Goal: Information Seeking & Learning: Find specific fact

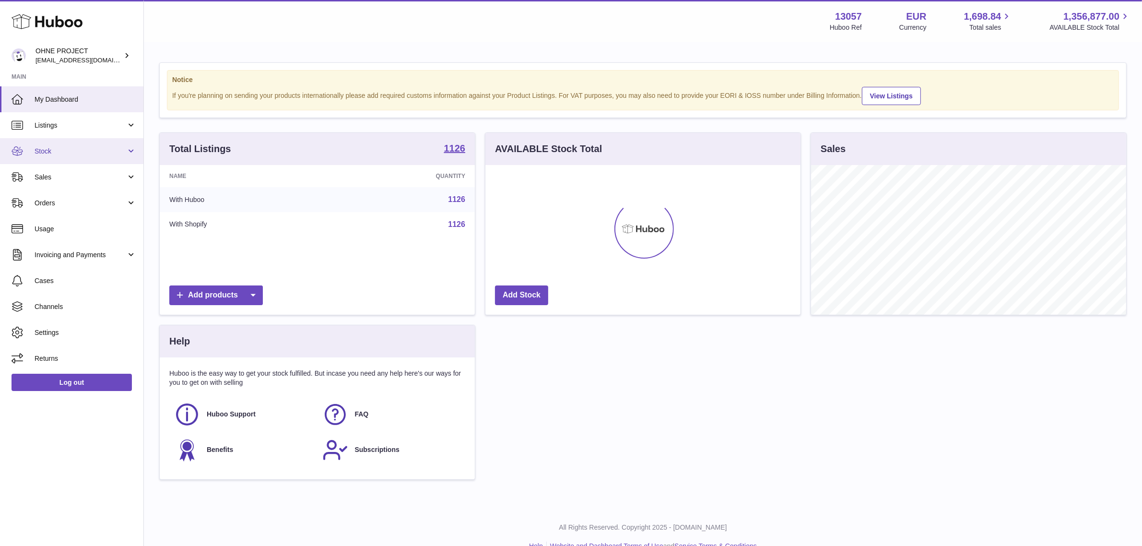
scroll to position [149, 315]
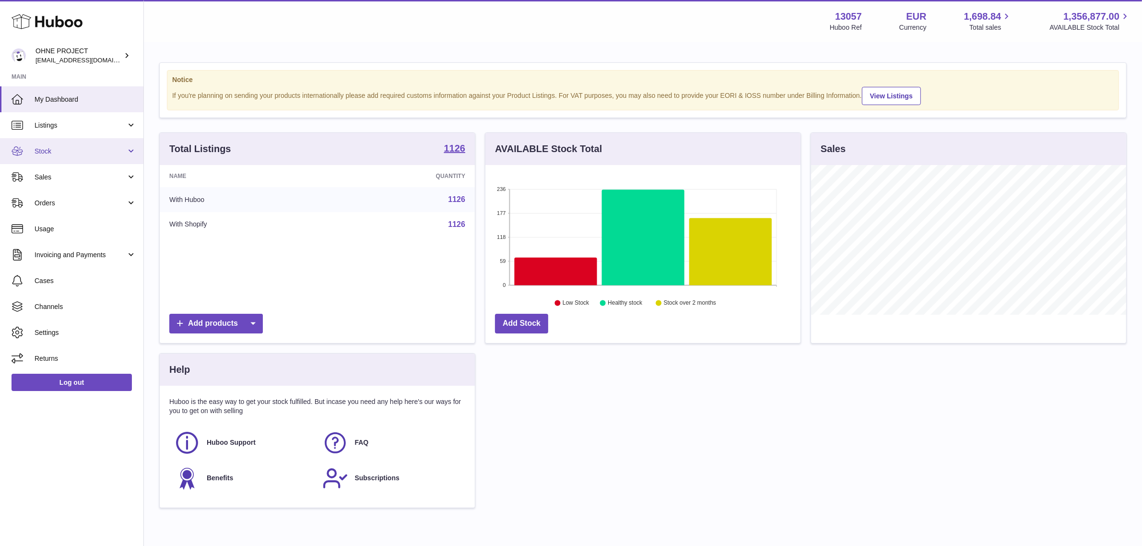
click at [89, 147] on span "Stock" at bounding box center [81, 151] width 92 height 9
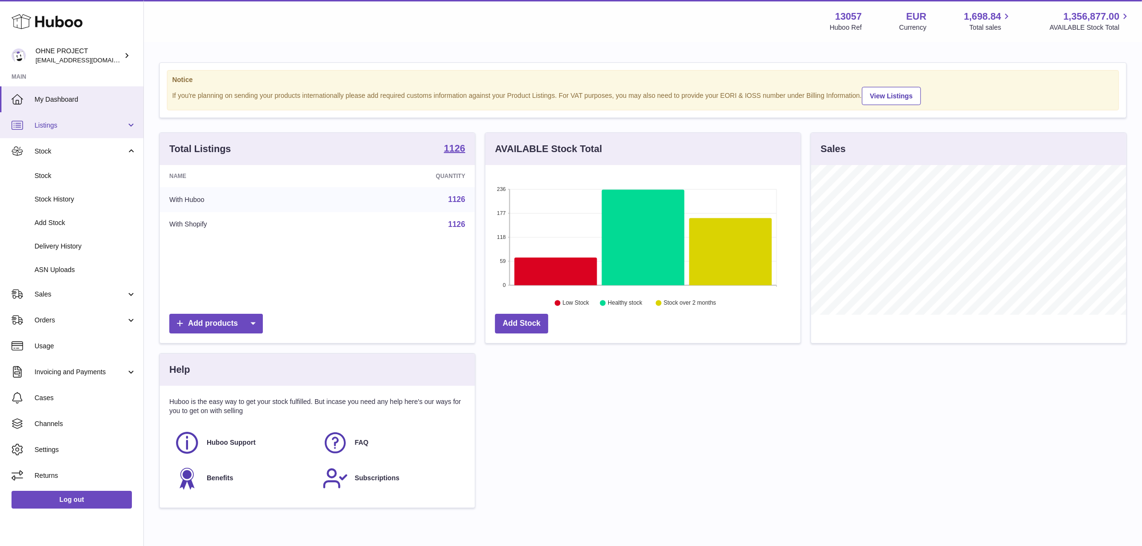
click at [89, 128] on span "Listings" at bounding box center [81, 125] width 92 height 9
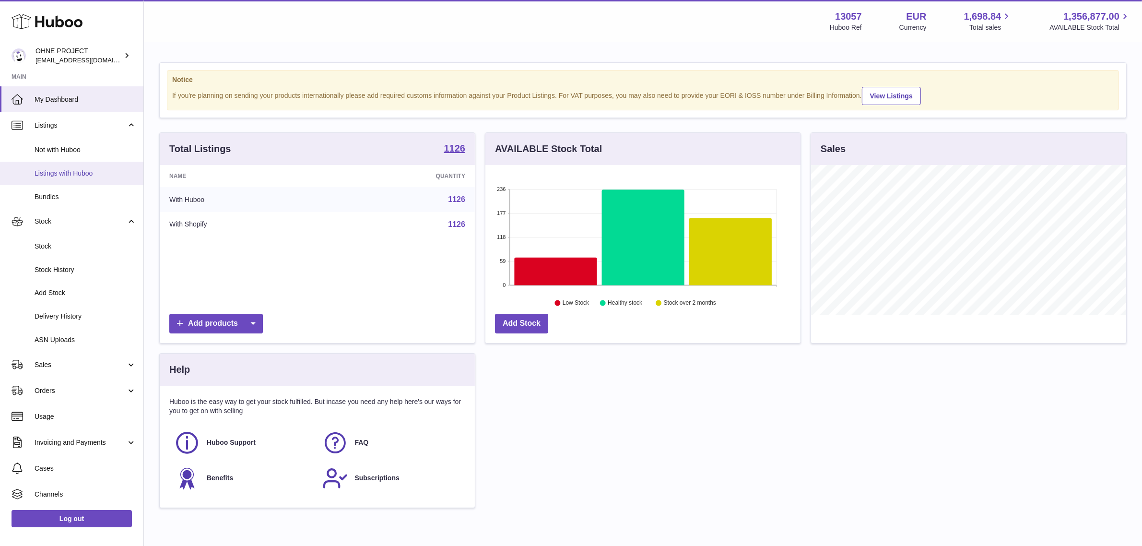
click at [90, 172] on span "Listings with Huboo" at bounding box center [86, 173] width 102 height 9
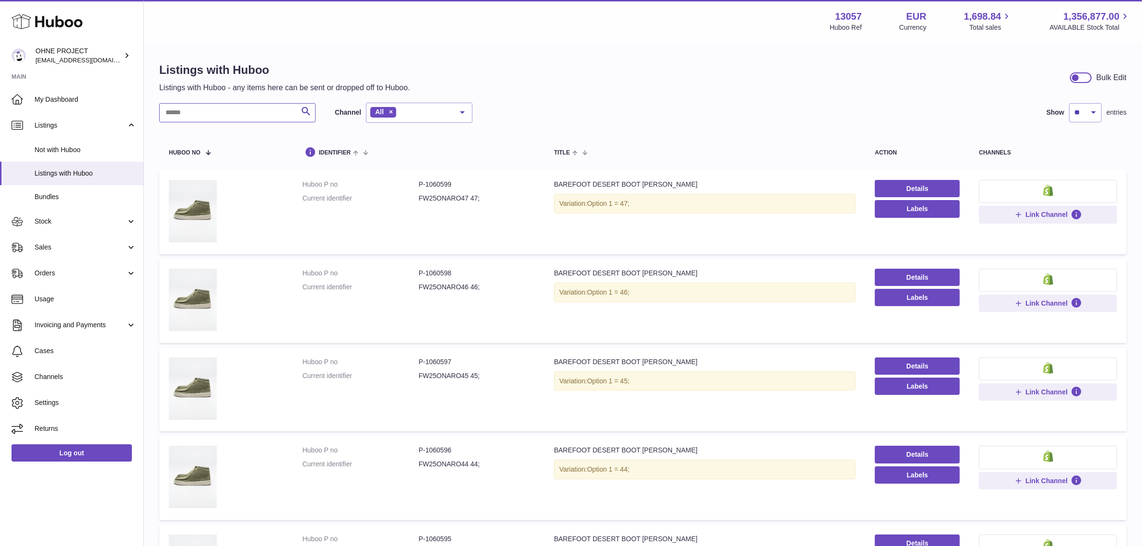
click at [263, 110] on input "text" at bounding box center [237, 112] width 156 height 19
type input "********"
click at [898, 188] on link "Details" at bounding box center [917, 188] width 85 height 17
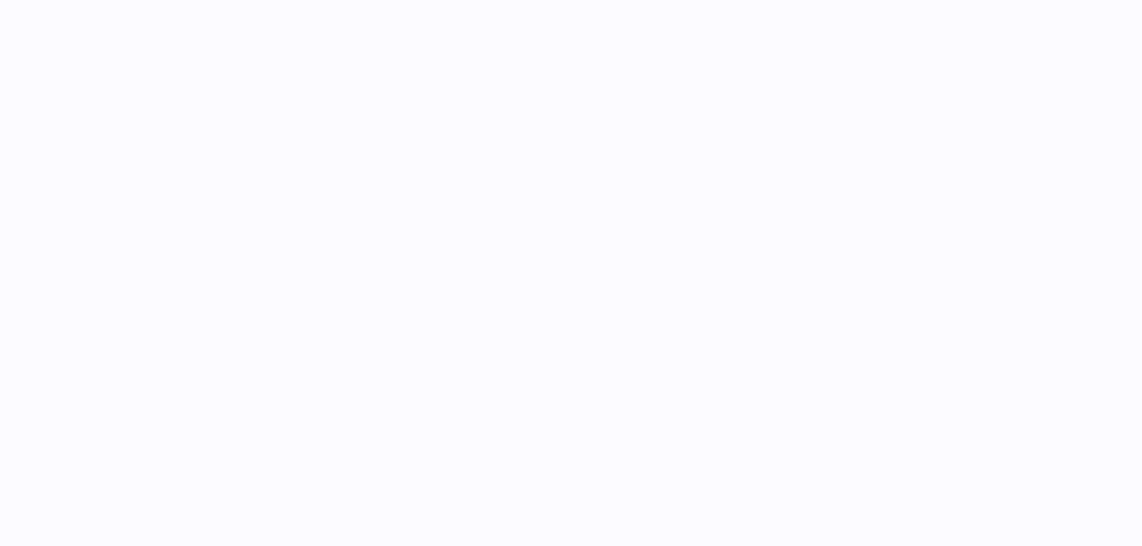
select select "***"
select select "****"
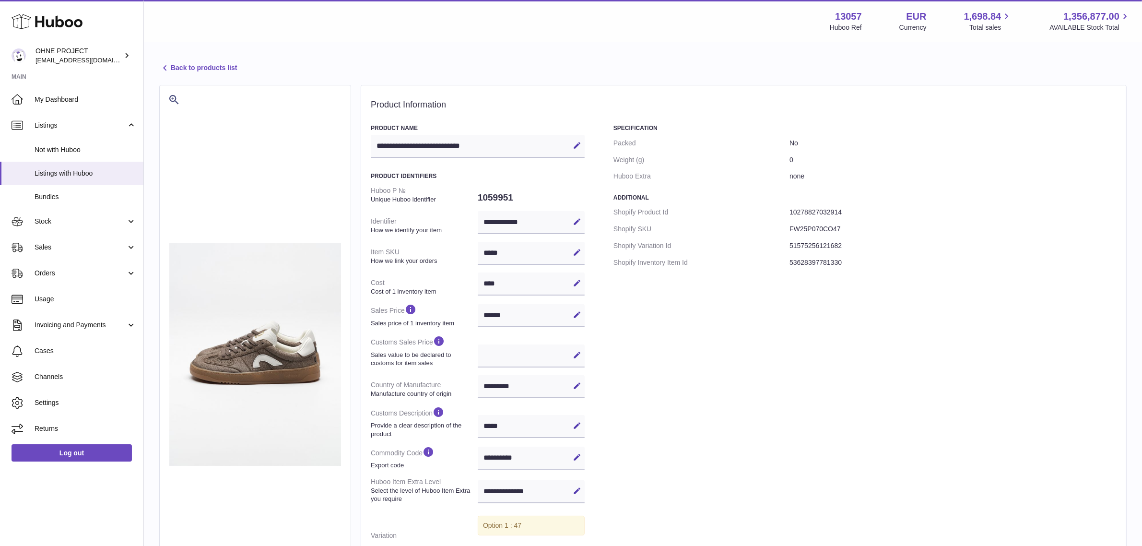
click at [816, 228] on dd "FW25P070CO47" at bounding box center [952, 229] width 327 height 17
copy dd "FW25P070CO47"
click at [198, 70] on link "Back to products list" at bounding box center [198, 68] width 78 height 12
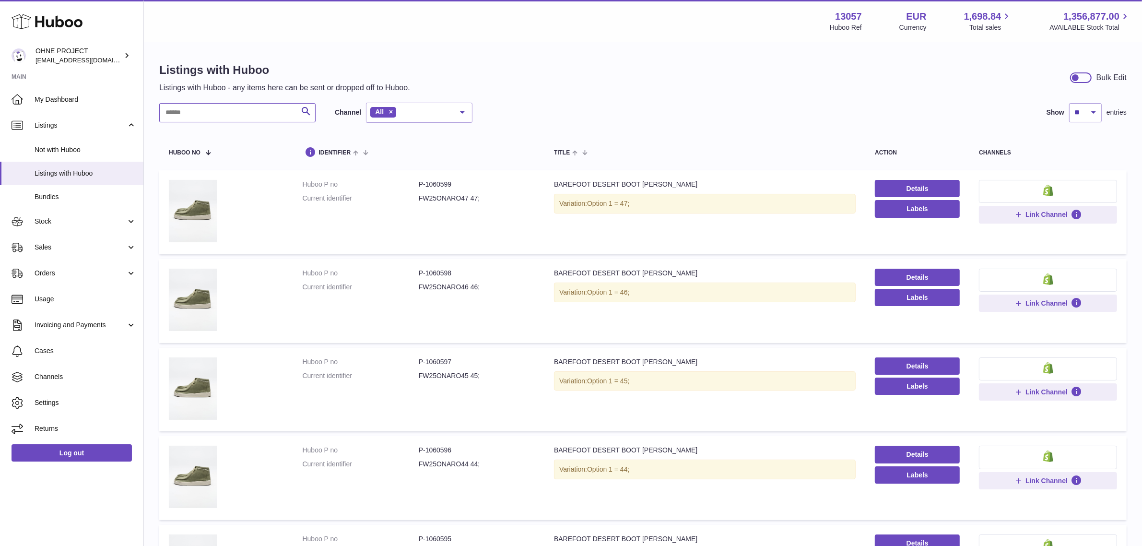
click at [228, 116] on input "text" at bounding box center [237, 112] width 156 height 19
paste input "*******"
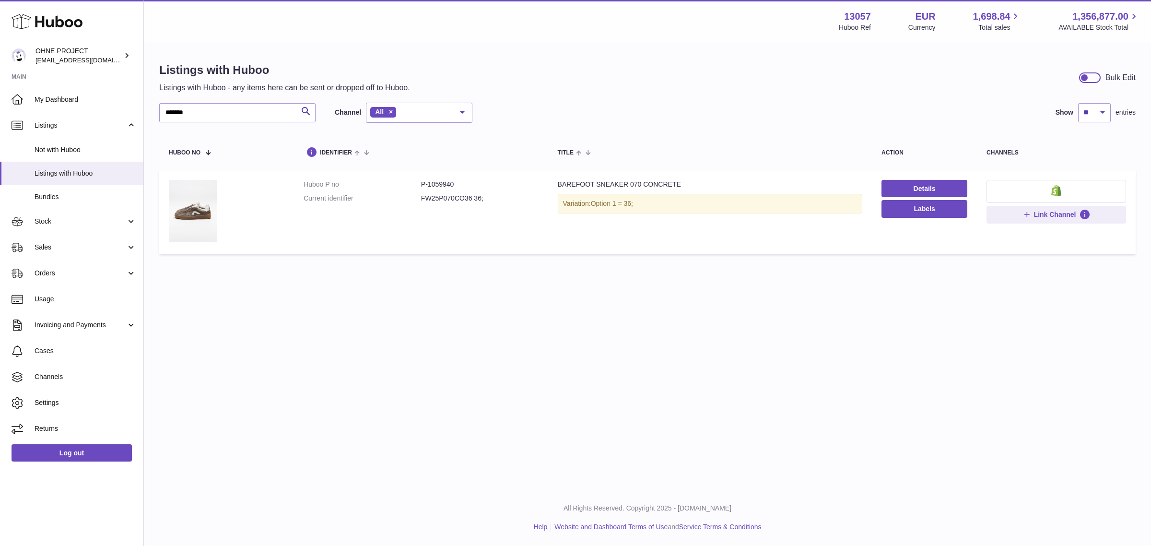
click at [449, 199] on dd "FW25P070CO36 36;" at bounding box center [479, 198] width 117 height 9
copy dd "FW25P070CO36"
click at [228, 113] on input "*******" at bounding box center [237, 112] width 156 height 19
drag, startPoint x: 241, startPoint y: 109, endPoint x: 120, endPoint y: 113, distance: 120.9
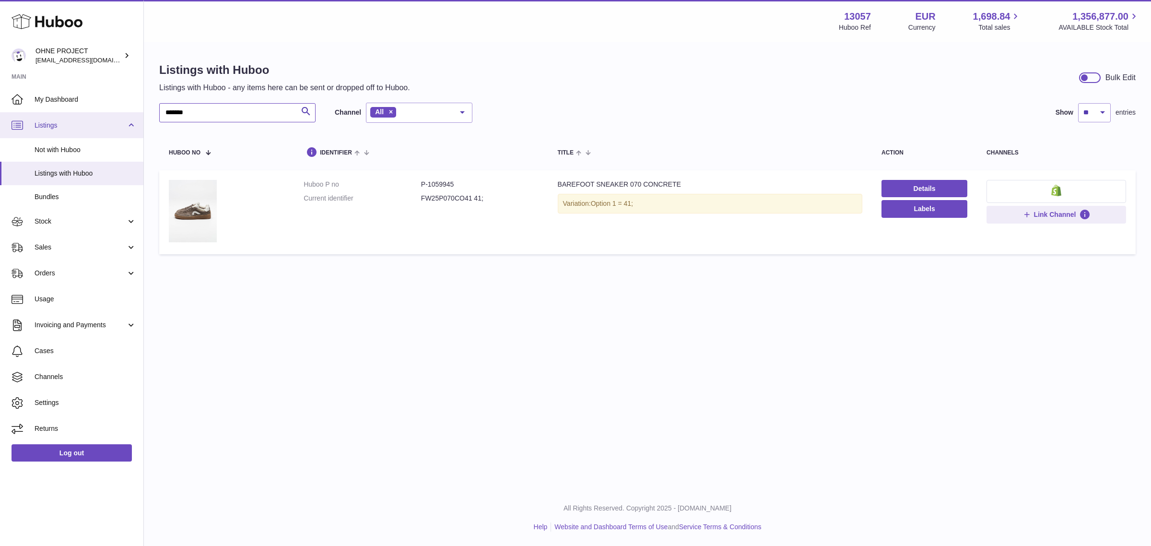
click at [121, 113] on div "Huboo OHNE PROJECT internalAdmin-13057@internal.huboo.com Main My Dashboard Lis…" at bounding box center [575, 273] width 1151 height 546
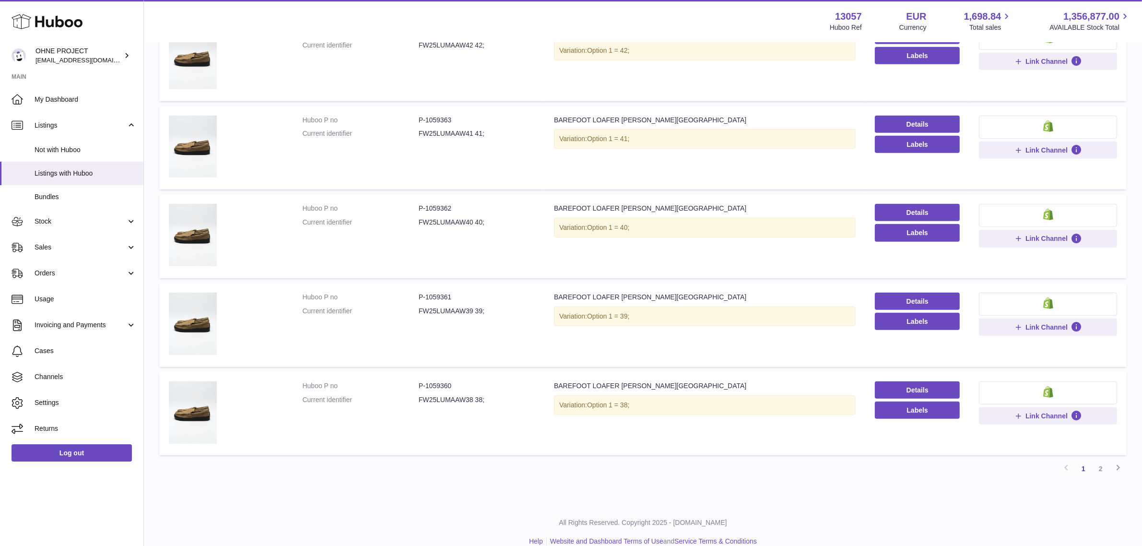
scroll to position [599, 0]
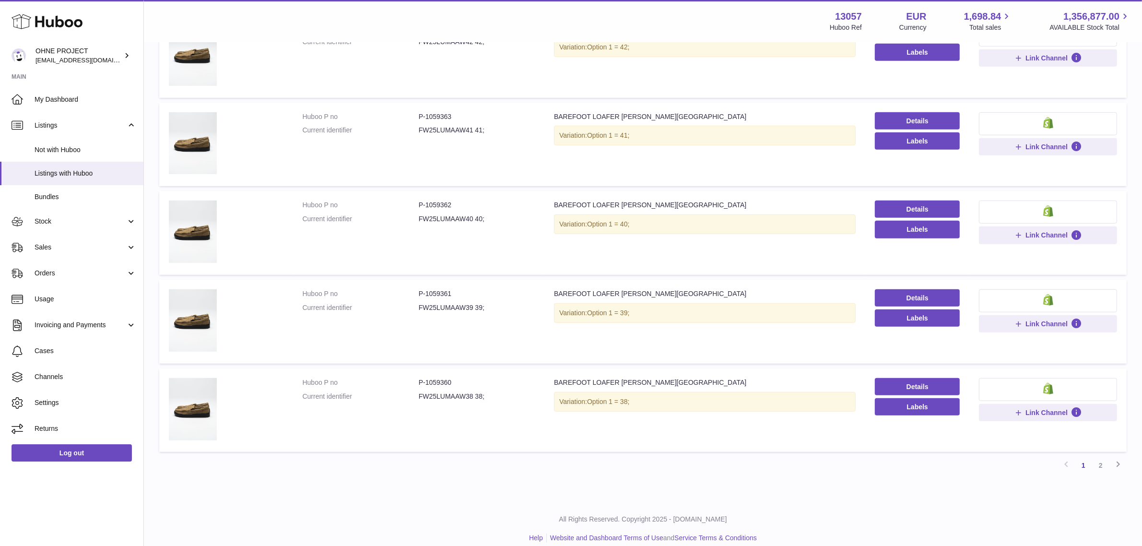
click at [446, 396] on dd "FW25LUMAAW38 38;" at bounding box center [477, 396] width 116 height 9
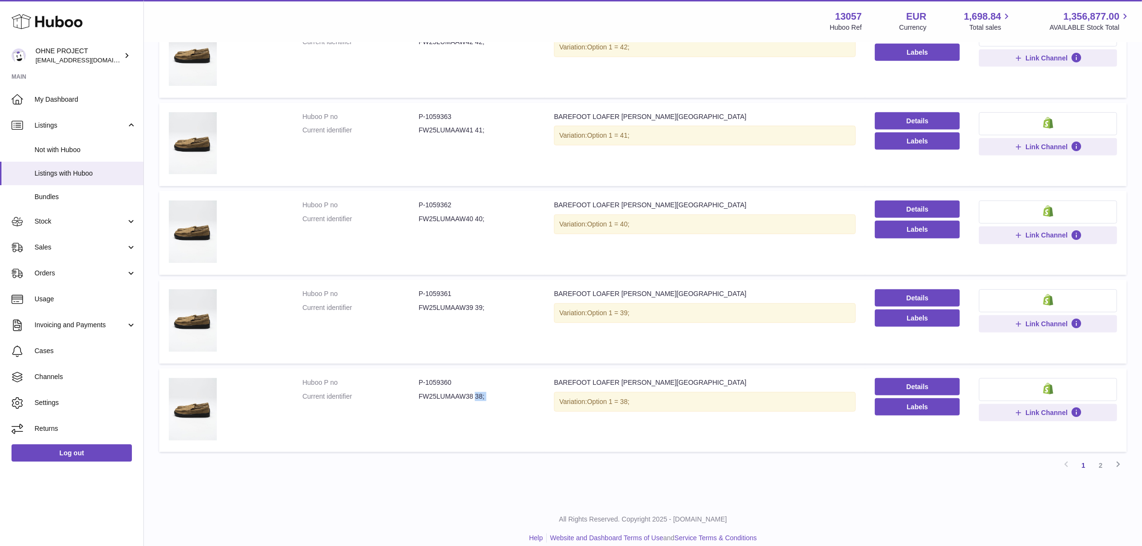
click at [446, 396] on dd "FW25LUMAAW38 38;" at bounding box center [477, 396] width 116 height 9
click at [470, 401] on dd "FW25LUMAAW38 38;" at bounding box center [477, 396] width 116 height 9
drag, startPoint x: 472, startPoint y: 399, endPoint x: 412, endPoint y: 399, distance: 59.9
click at [412, 399] on dl "Huboo P no P-1059360 Current identifier FW25LUMAAW38 38;" at bounding box center [419, 392] width 232 height 28
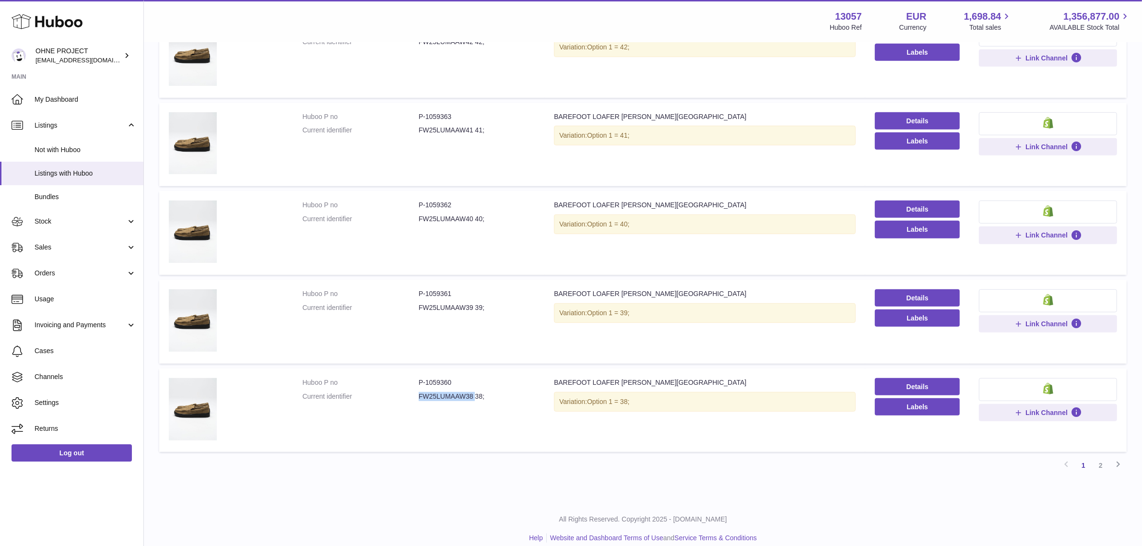
copy dl "FW25LUMAAW38"
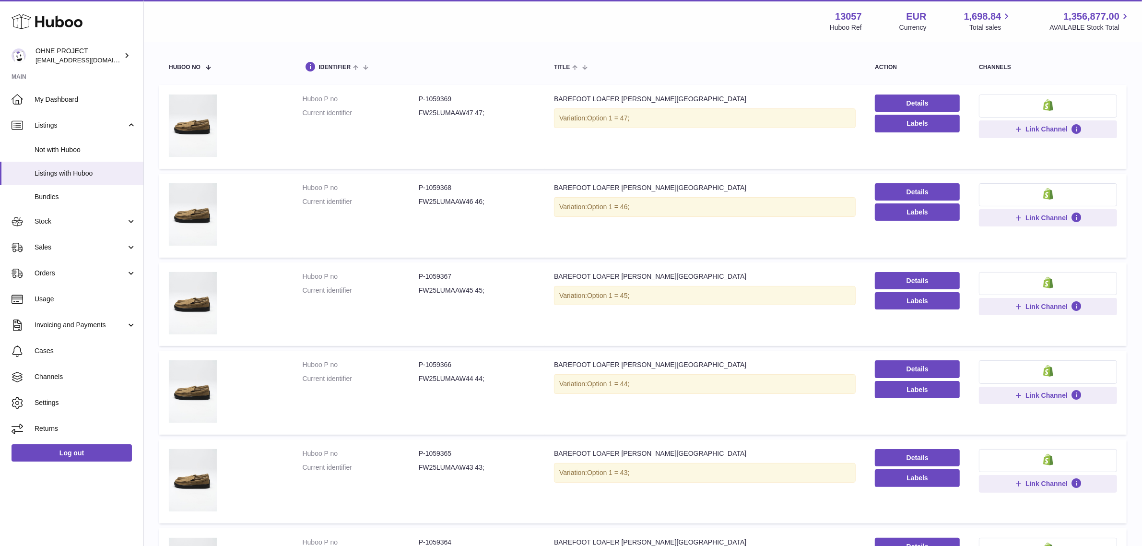
scroll to position [0, 0]
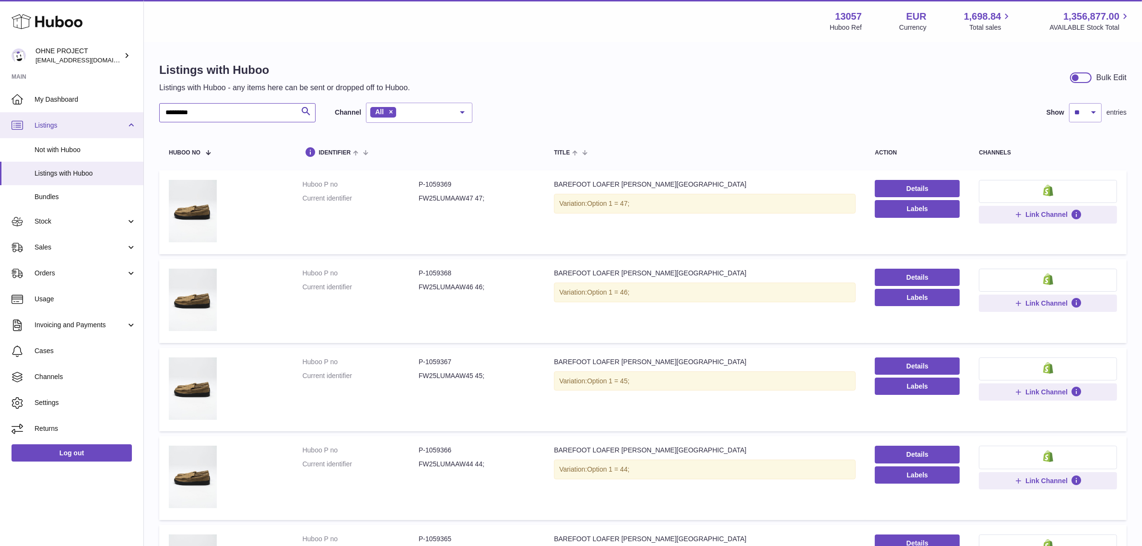
drag, startPoint x: 219, startPoint y: 121, endPoint x: 92, endPoint y: 118, distance: 126.6
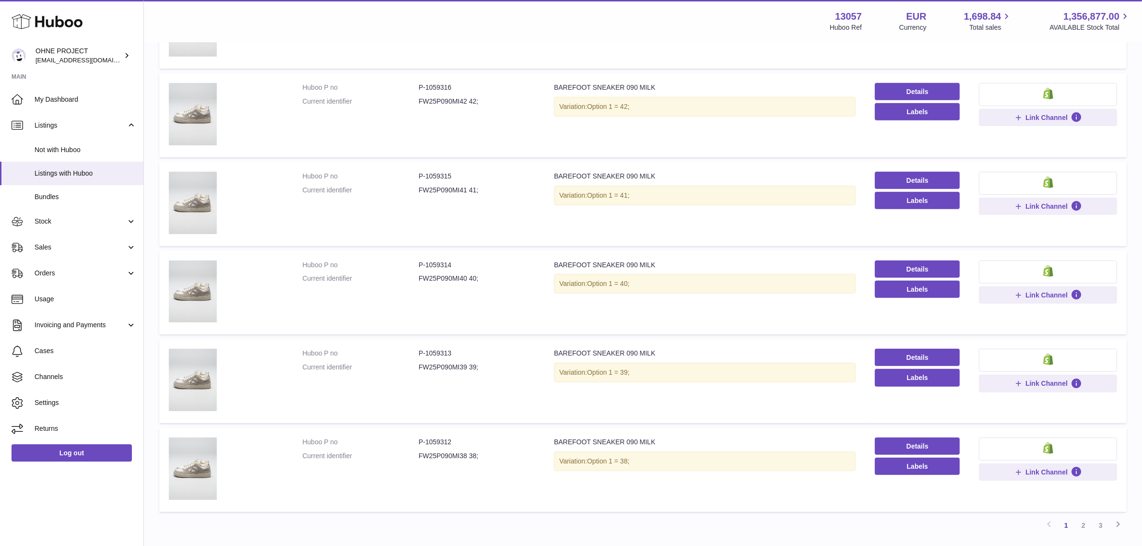
scroll to position [599, 0]
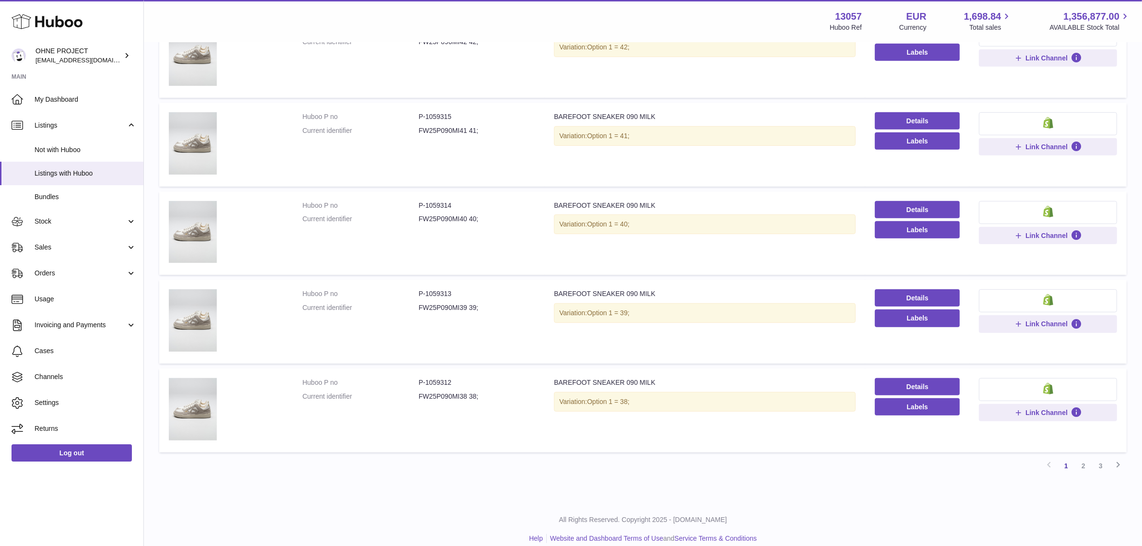
click at [446, 396] on dd "FW25P090MI38 38;" at bounding box center [477, 396] width 116 height 9
copy dd "FW25P090MI38"
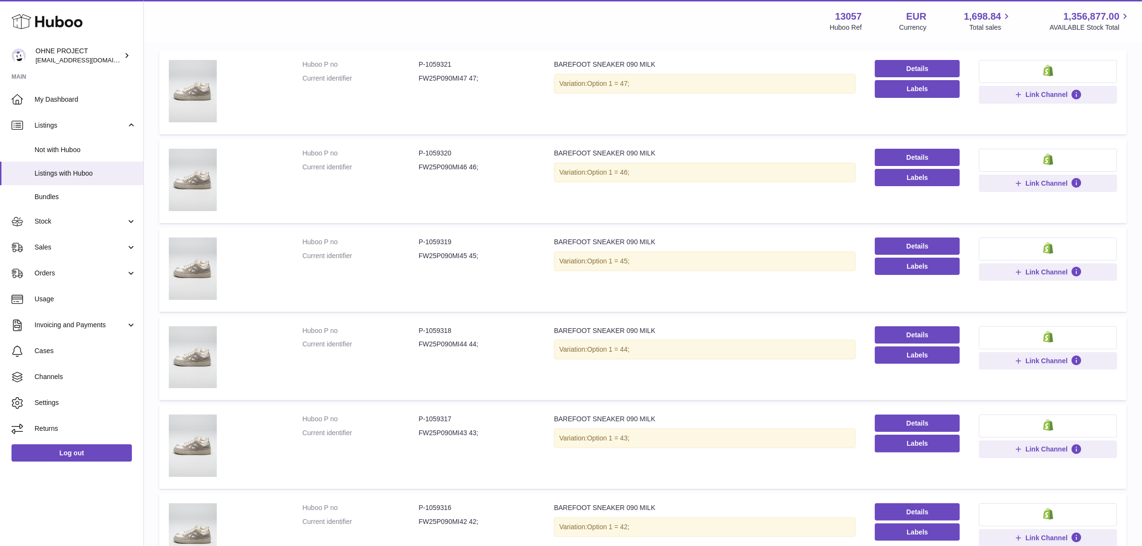
scroll to position [0, 0]
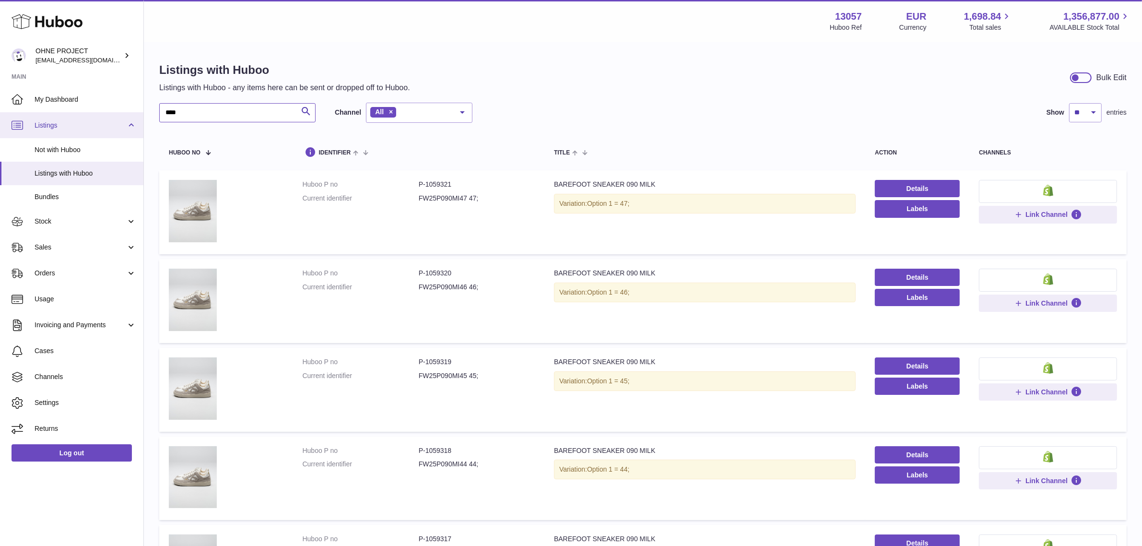
drag, startPoint x: 185, startPoint y: 111, endPoint x: 61, endPoint y: 111, distance: 123.7
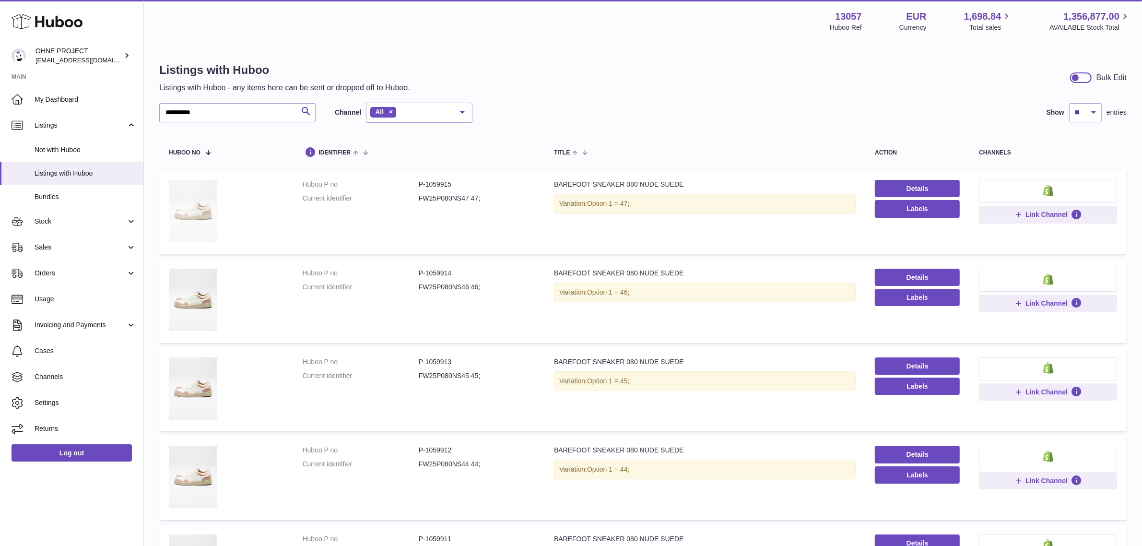
click at [182, 207] on img at bounding box center [193, 211] width 48 height 62
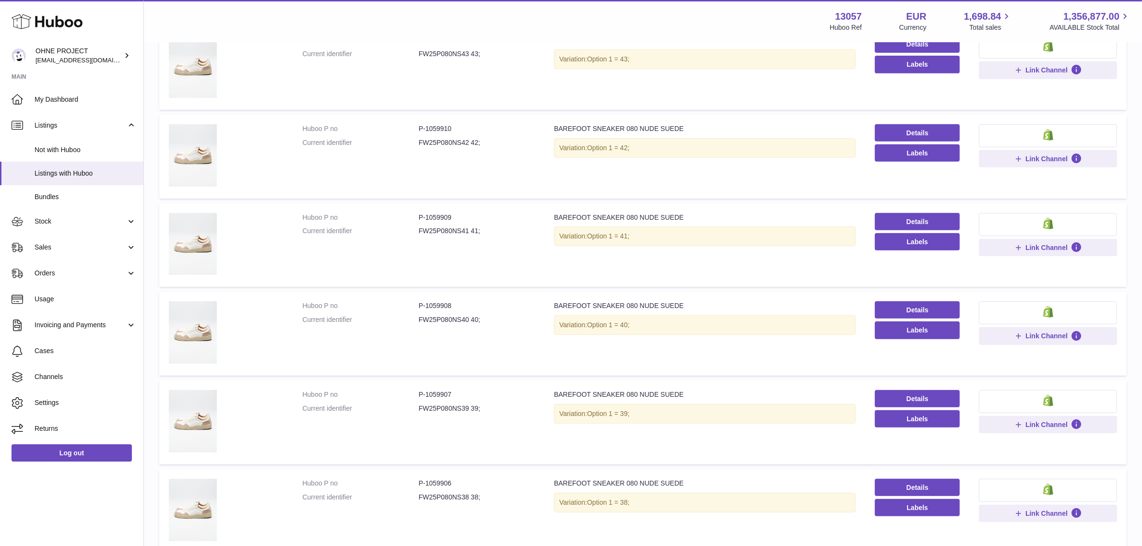
scroll to position [612, 0]
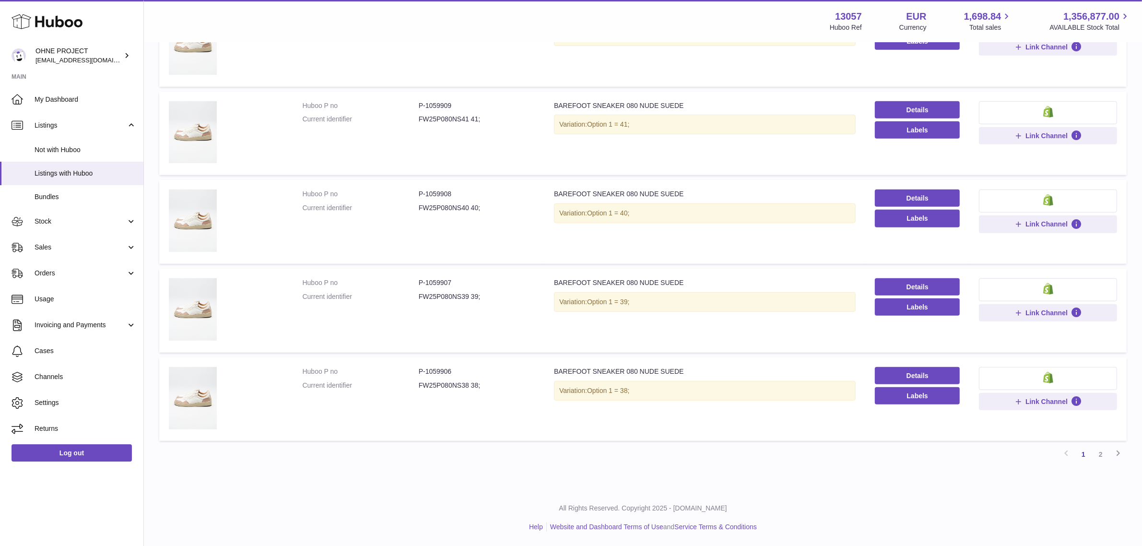
click at [443, 386] on dd "FW25P080NS38 38;" at bounding box center [477, 385] width 116 height 9
copy dd "FW25P080NS38"
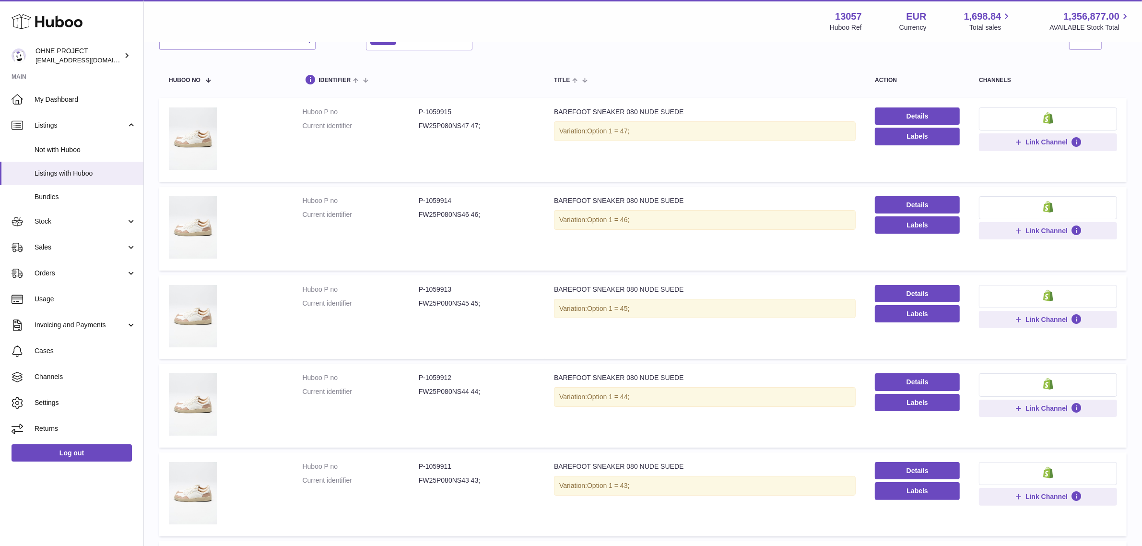
scroll to position [0, 0]
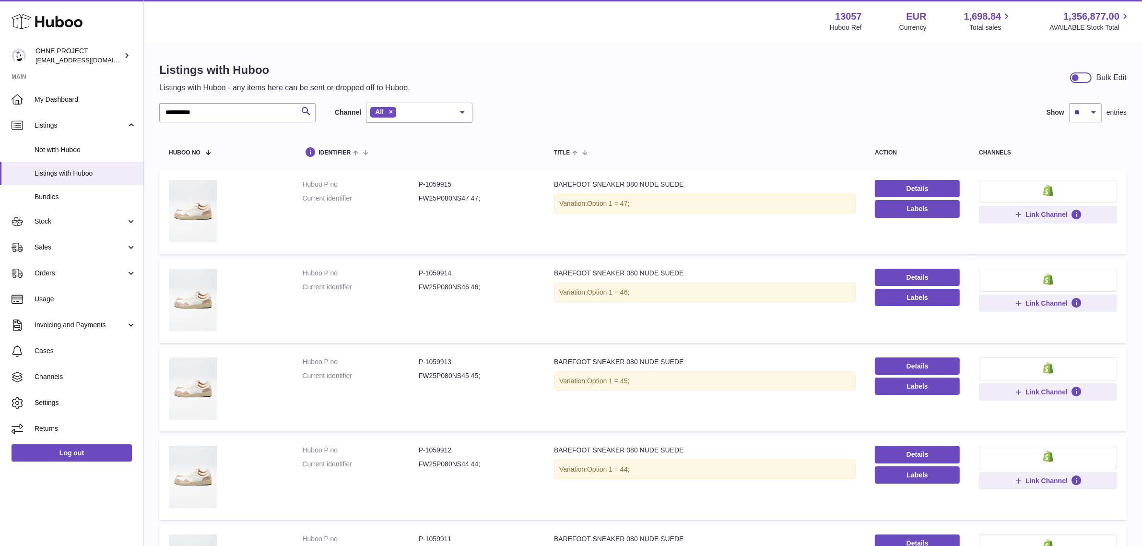
drag, startPoint x: 227, startPoint y: 128, endPoint x: 210, endPoint y: 118, distance: 19.8
drag, startPoint x: 215, startPoint y: 117, endPoint x: 106, endPoint y: 113, distance: 108.9
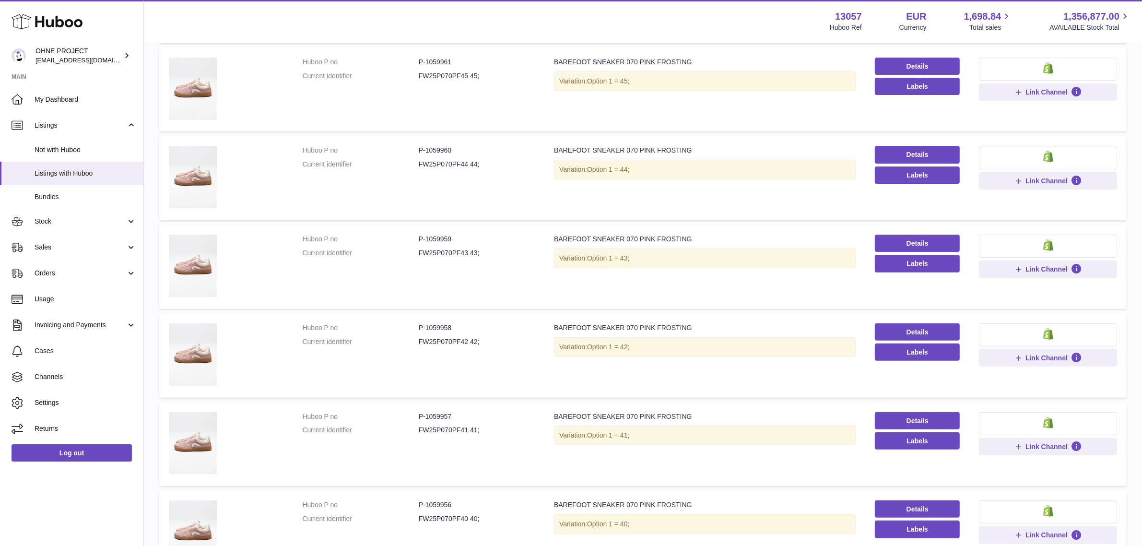
scroll to position [612, 0]
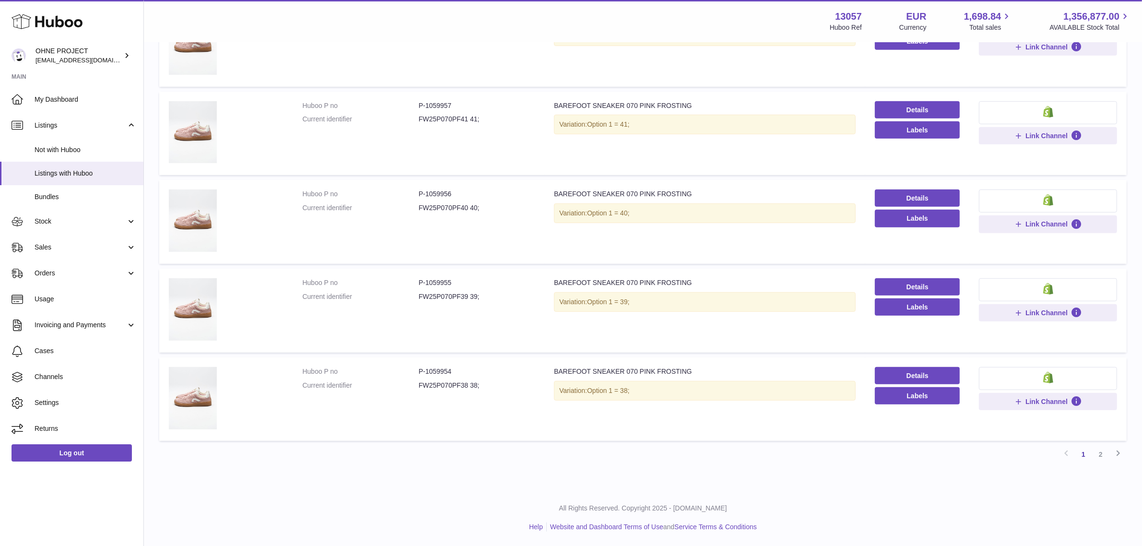
click at [442, 387] on dd "FW25P070PF38 38;" at bounding box center [477, 385] width 116 height 9
copy dd "FW25P070PF38"
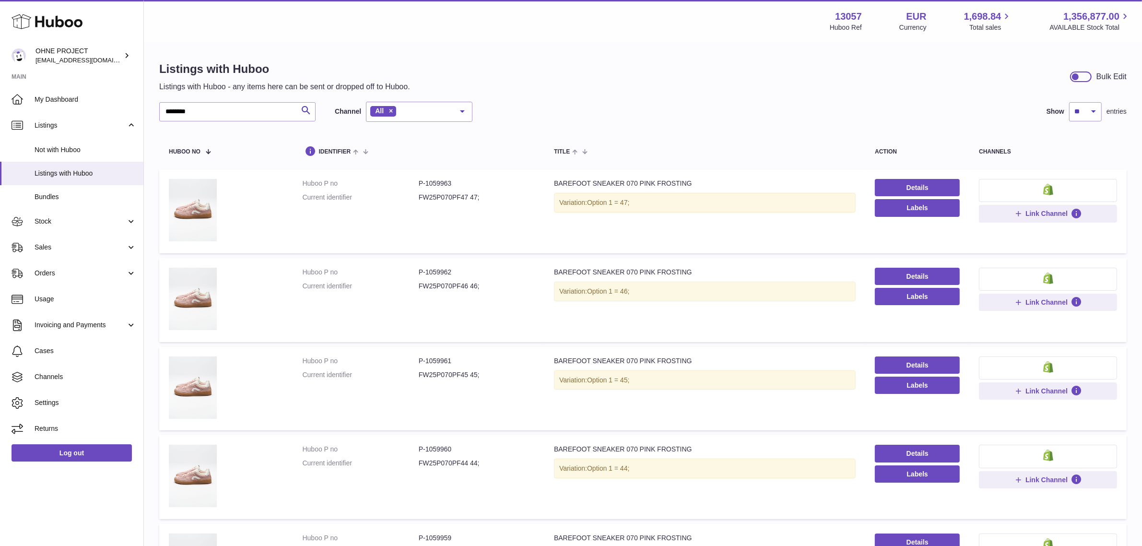
scroll to position [0, 0]
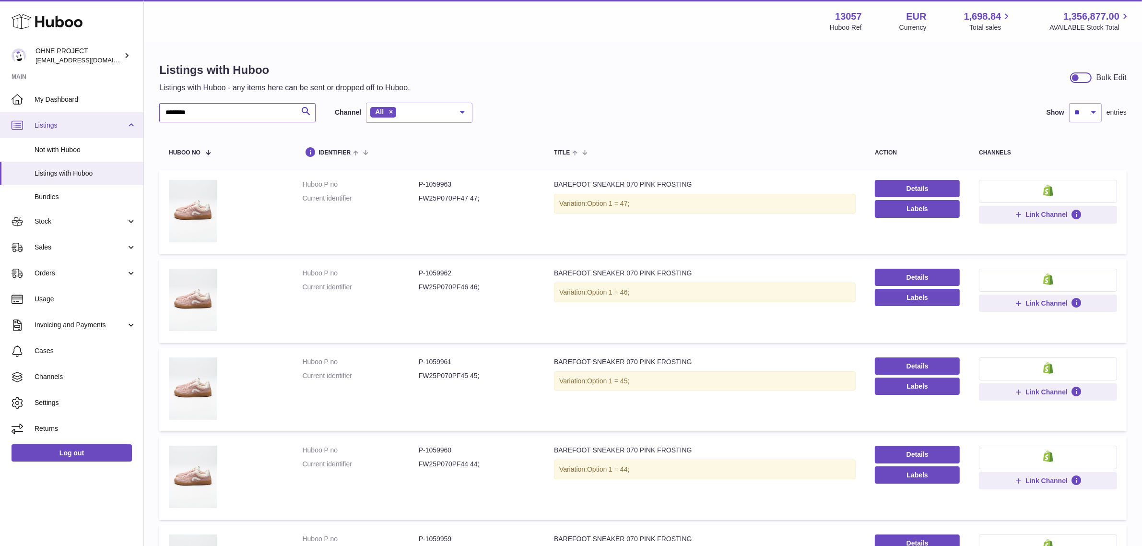
drag, startPoint x: 204, startPoint y: 118, endPoint x: 117, endPoint y: 116, distance: 86.3
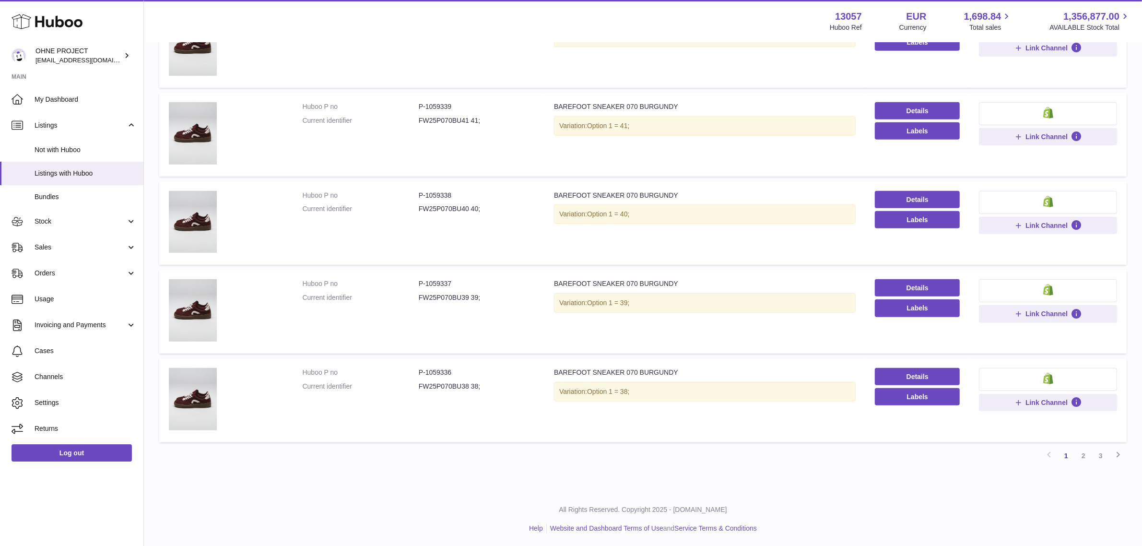
scroll to position [612, 0]
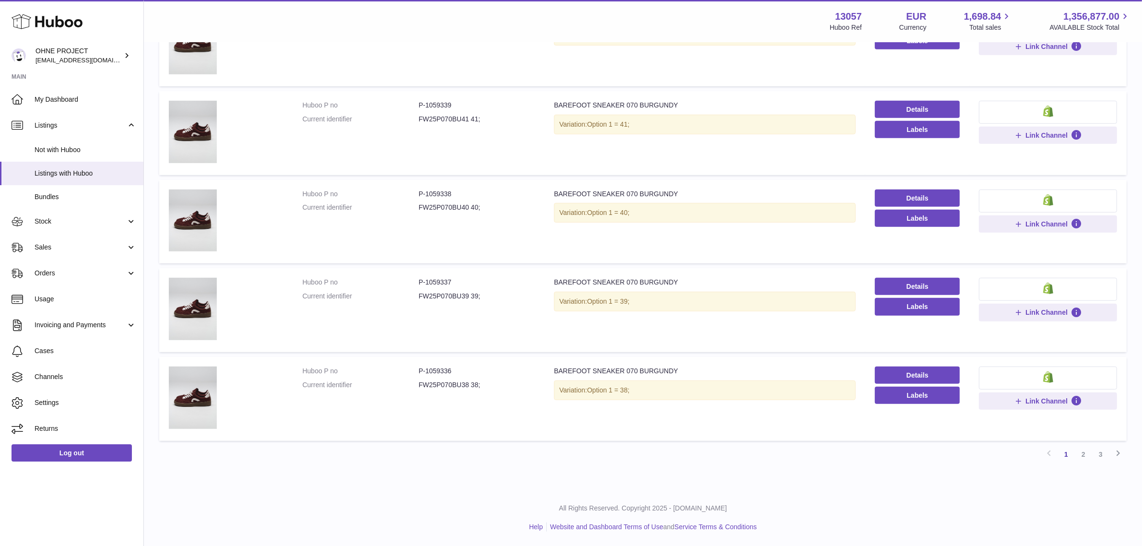
click at [437, 384] on dd "FW25P070BU38 38;" at bounding box center [477, 384] width 116 height 9
copy dd "FW25P070BU38"
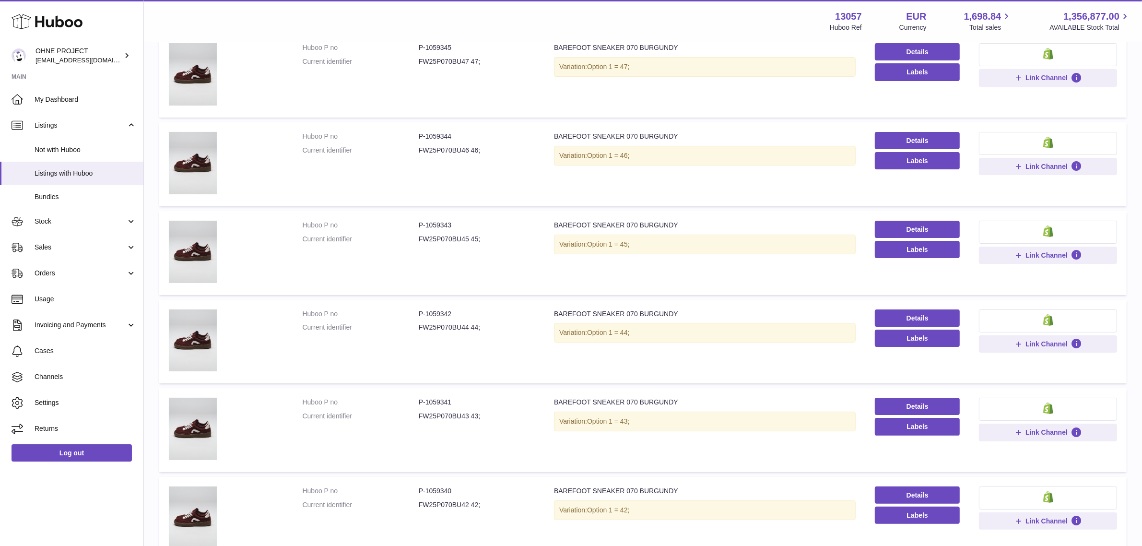
scroll to position [0, 0]
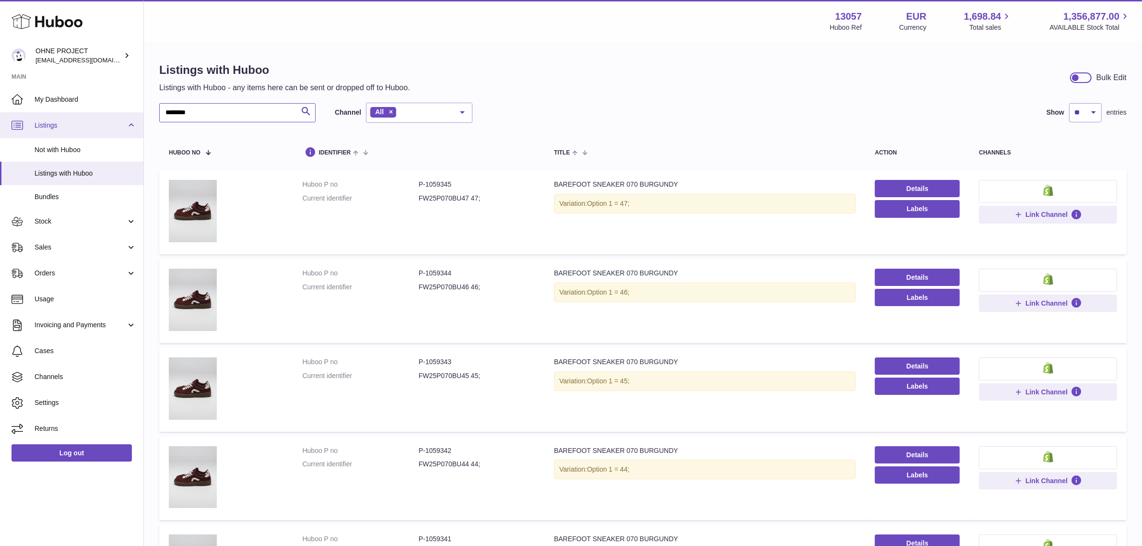
drag, startPoint x: 230, startPoint y: 115, endPoint x: 87, endPoint y: 117, distance: 143.4
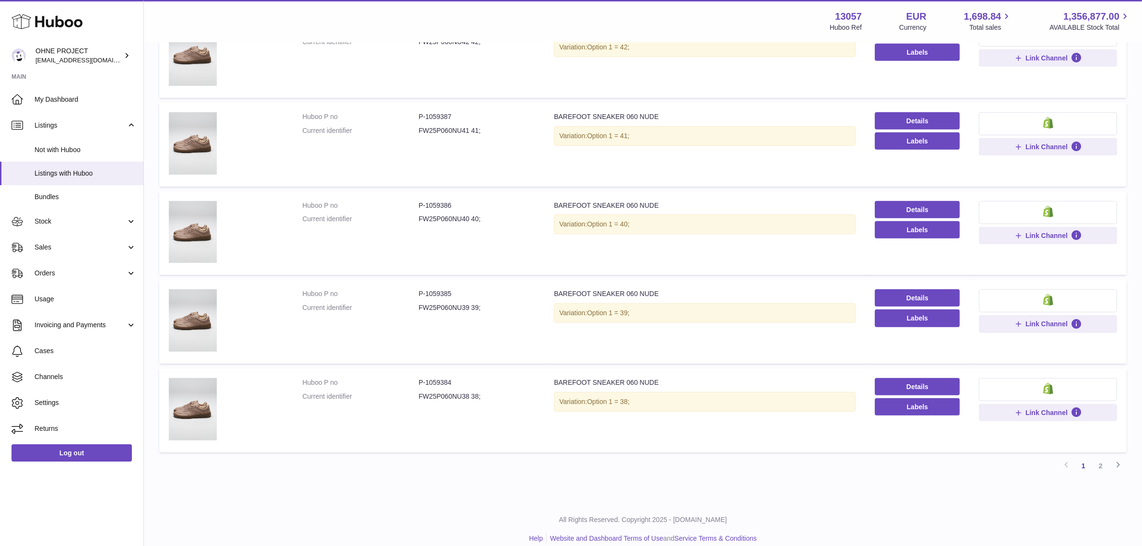
scroll to position [612, 0]
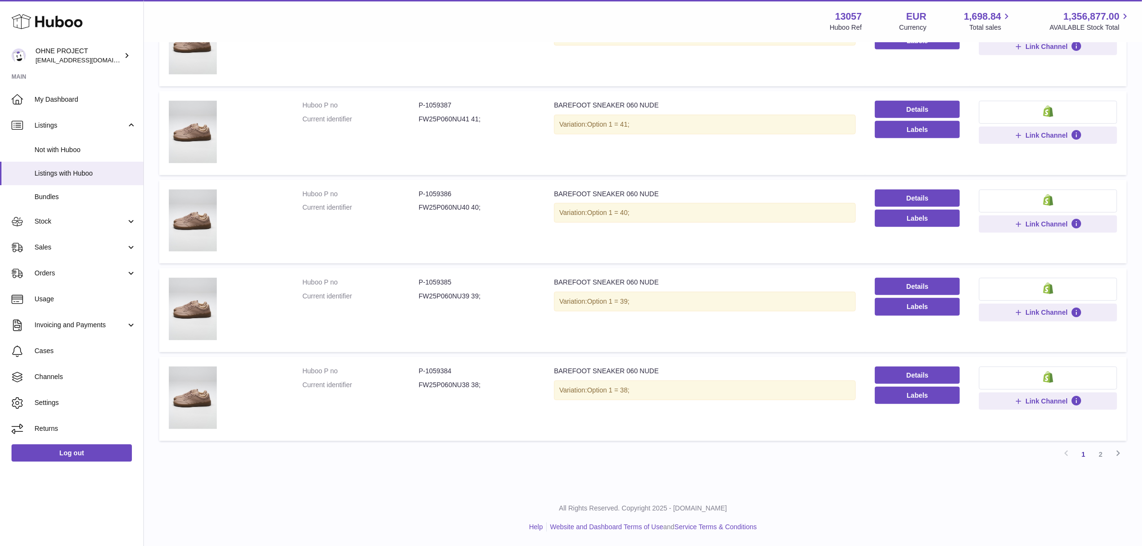
click at [437, 388] on dd "FW25P060NU38 38;" at bounding box center [477, 384] width 116 height 9
copy dd "FW25P060NU38"
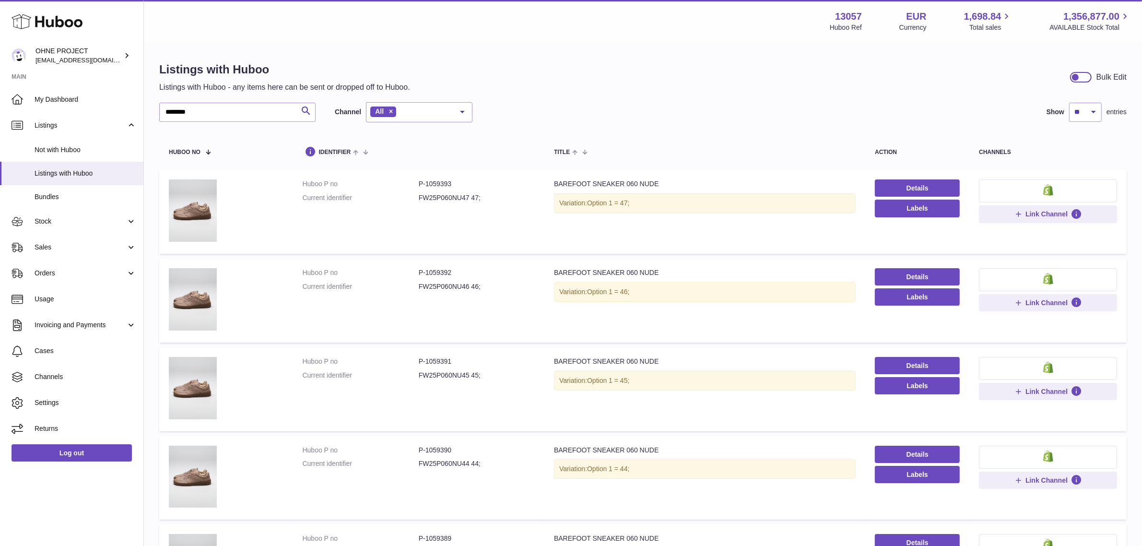
scroll to position [0, 0]
drag, startPoint x: 235, startPoint y: 116, endPoint x: 0, endPoint y: 123, distance: 235.0
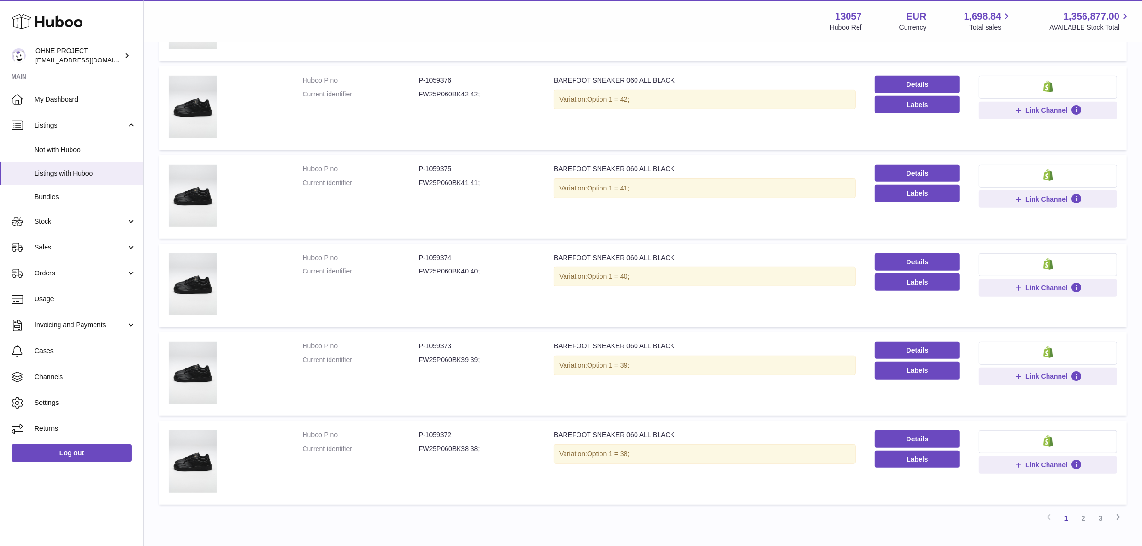
scroll to position [612, 0]
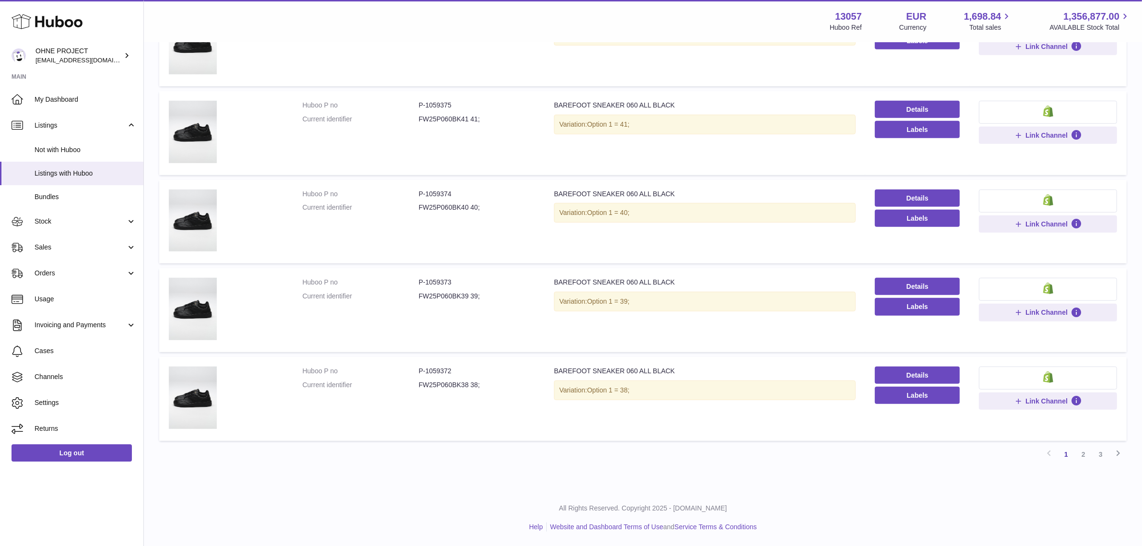
click at [442, 385] on dd "FW25P060BK38 38;" at bounding box center [477, 384] width 116 height 9
copy dd "FW25P060BK38"
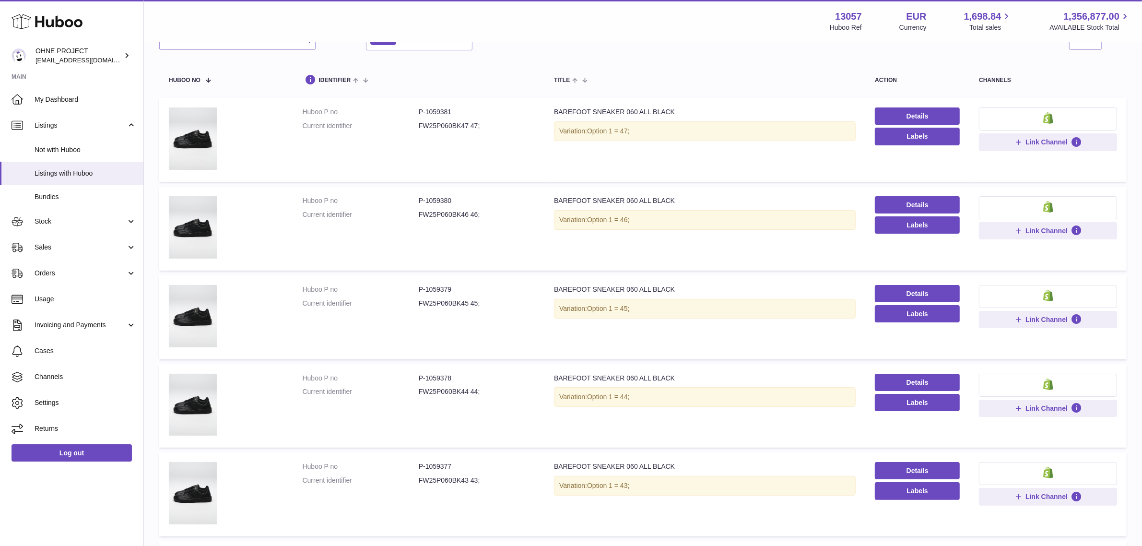
scroll to position [0, 0]
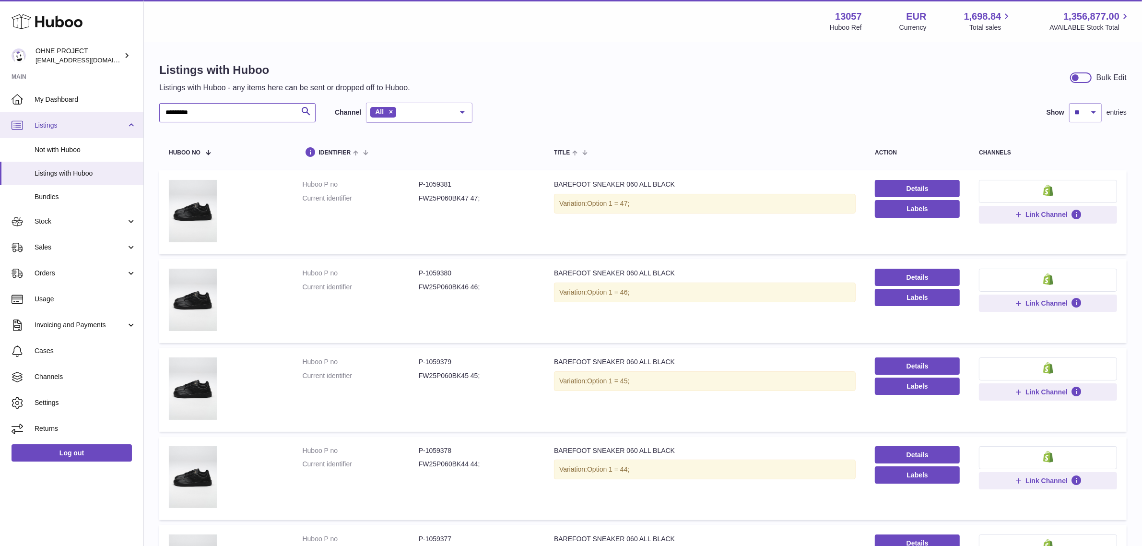
drag, startPoint x: 216, startPoint y: 116, endPoint x: 48, endPoint y: 115, distance: 167.8
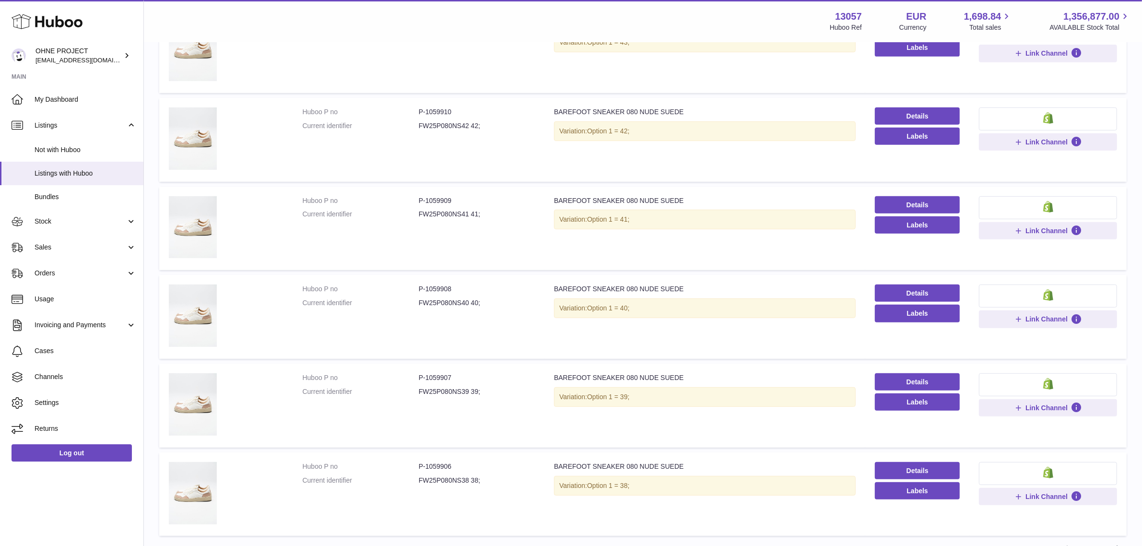
scroll to position [612, 0]
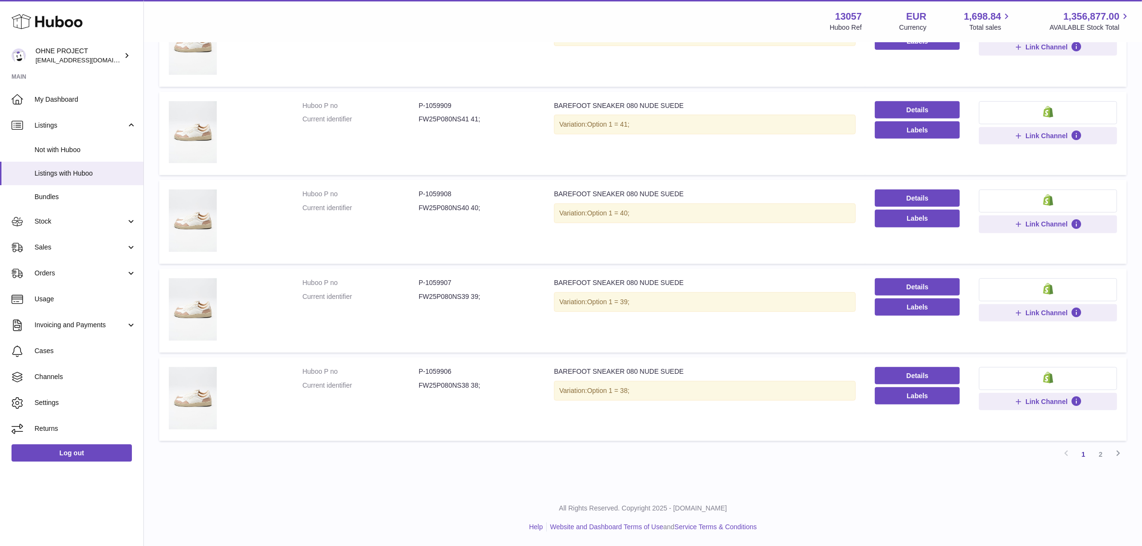
click at [443, 382] on dd "FW25P080NS38 38;" at bounding box center [477, 385] width 116 height 9
copy dd "FW25P080NS38"
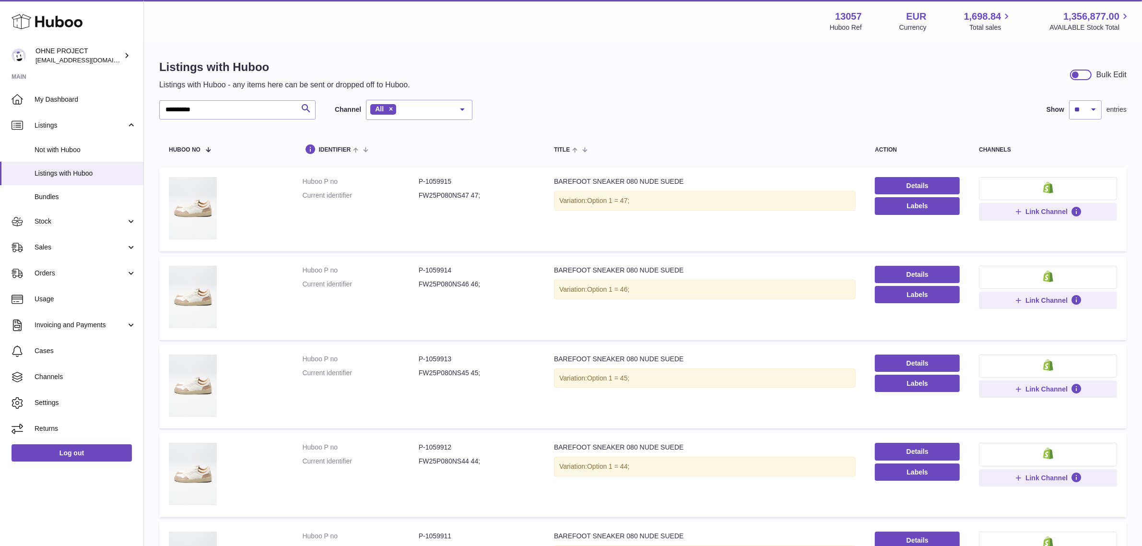
scroll to position [0, 0]
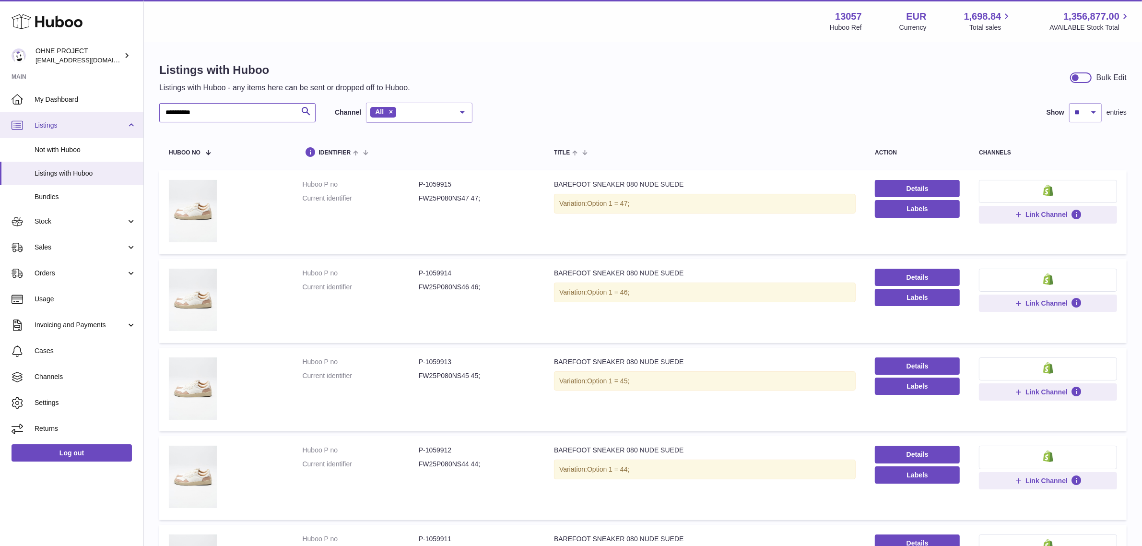
drag, startPoint x: 208, startPoint y: 118, endPoint x: 89, endPoint y: 117, distance: 118.9
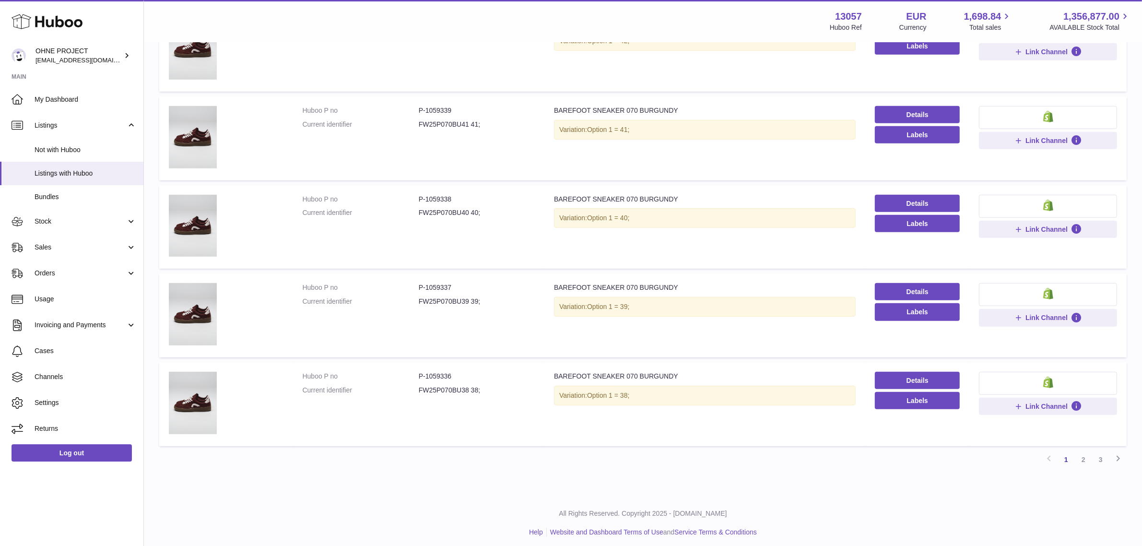
scroll to position [612, 0]
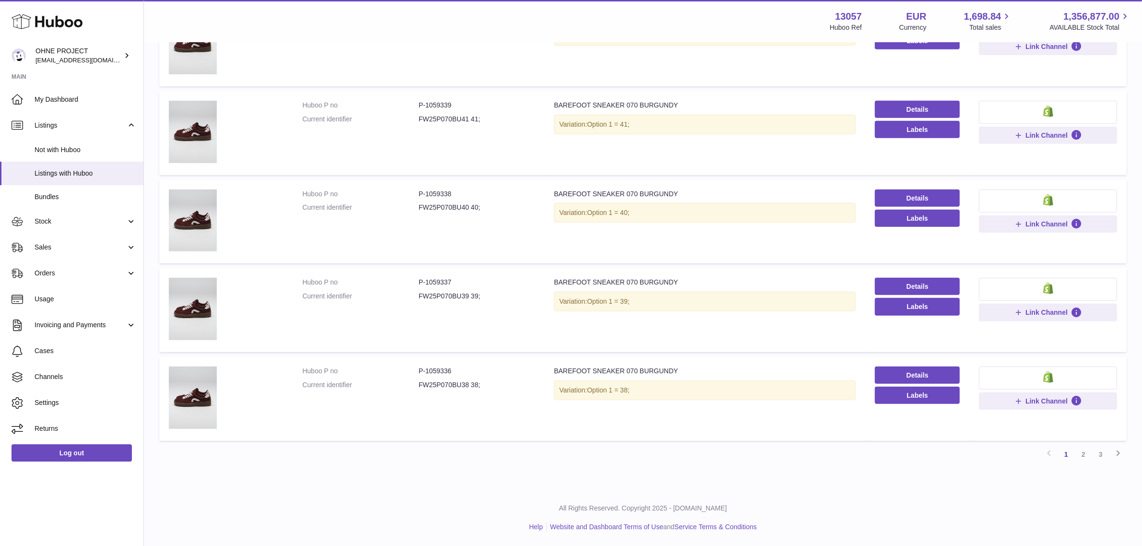
click at [439, 386] on dd "FW25P070BU38 38;" at bounding box center [477, 384] width 116 height 9
copy dd "FW25P070BU38"
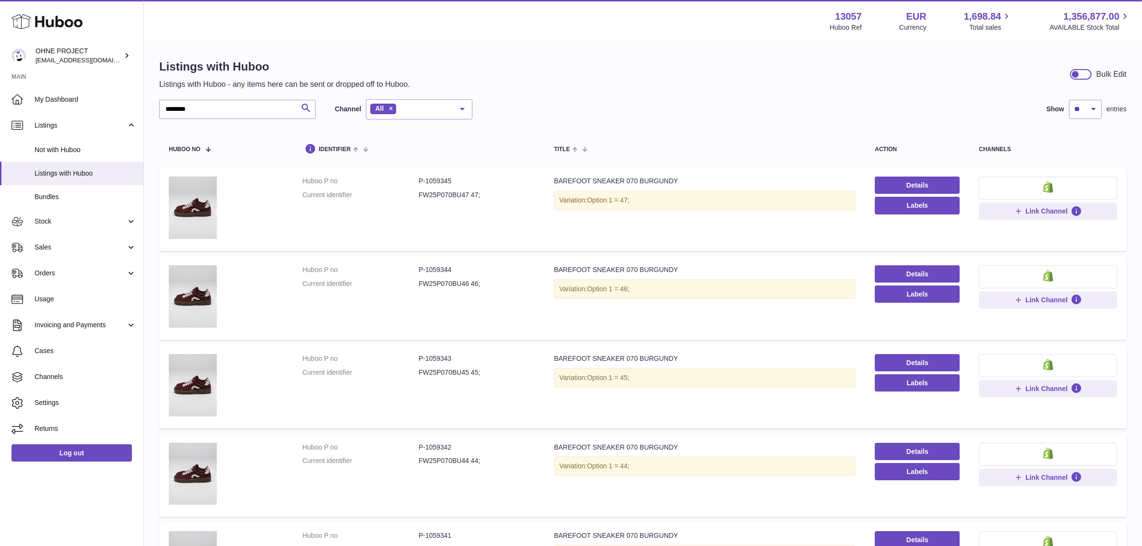
scroll to position [0, 0]
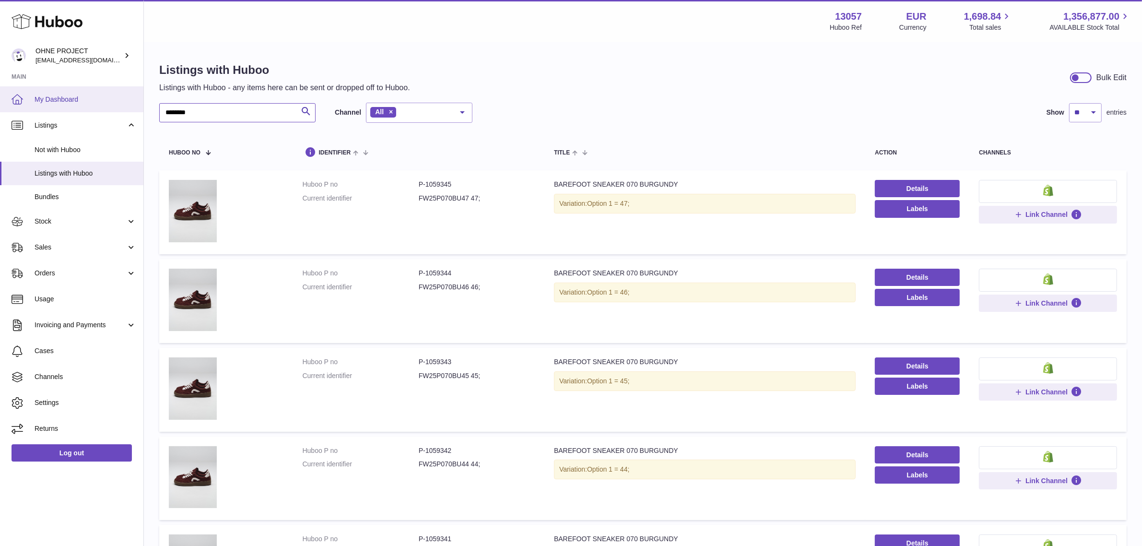
drag, startPoint x: 205, startPoint y: 107, endPoint x: 22, endPoint y: 109, distance: 183.6
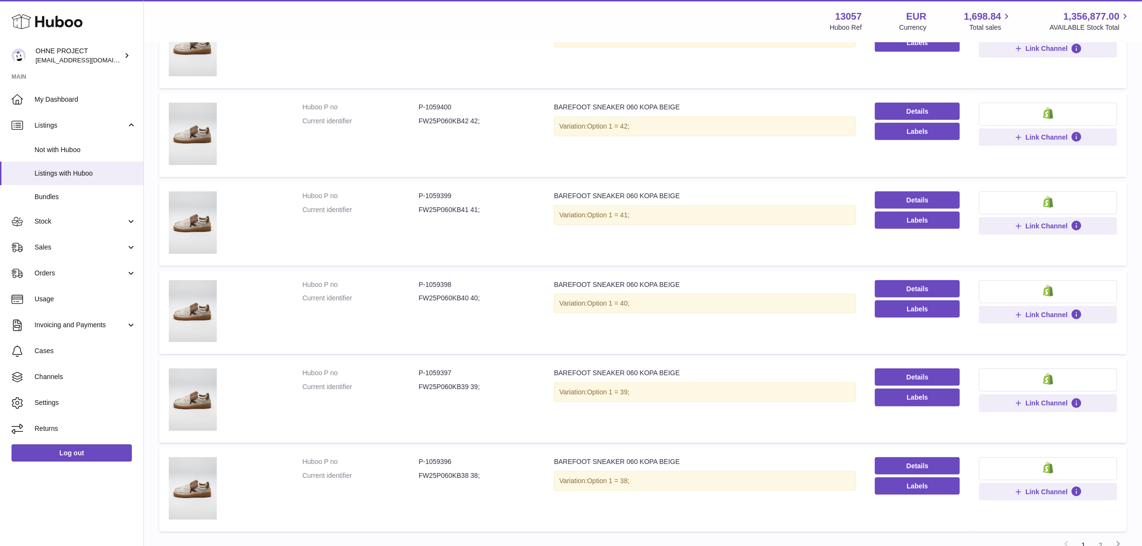
scroll to position [612, 0]
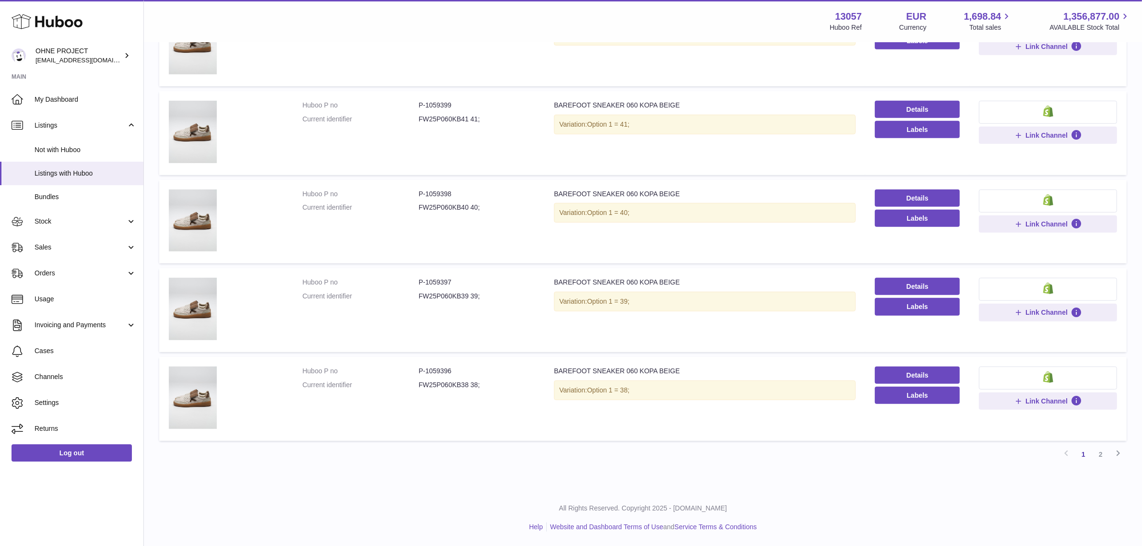
click at [449, 383] on dd "FW25P060KB38 38;" at bounding box center [477, 384] width 116 height 9
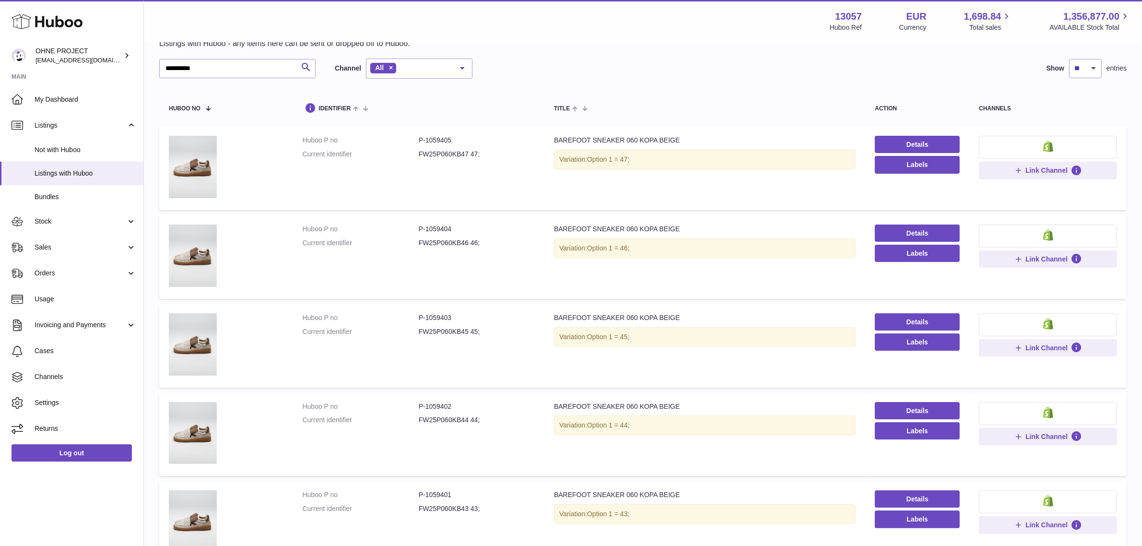
scroll to position [0, 0]
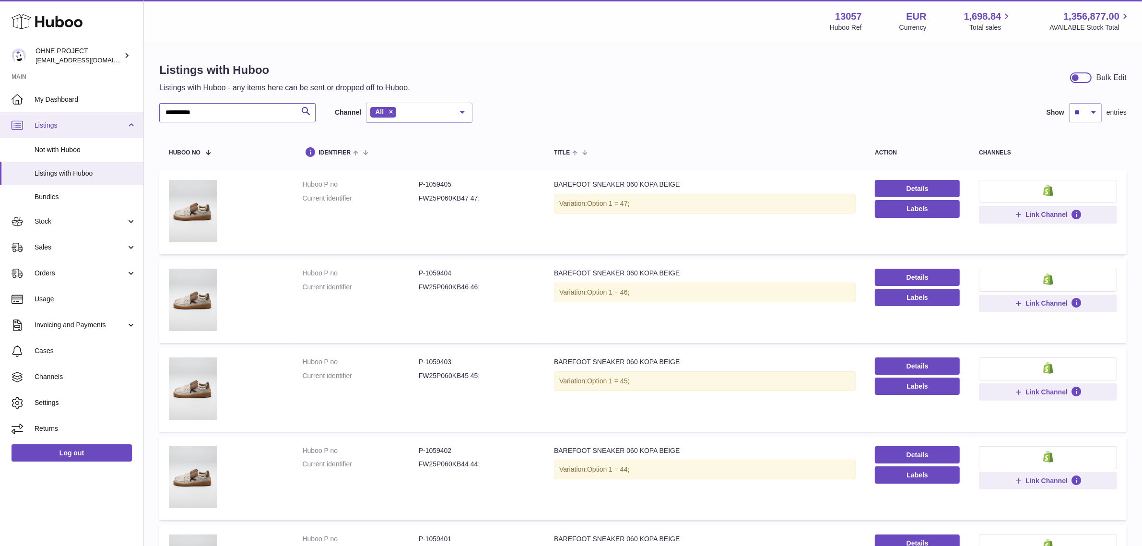
drag, startPoint x: 221, startPoint y: 112, endPoint x: 11, endPoint y: 120, distance: 209.7
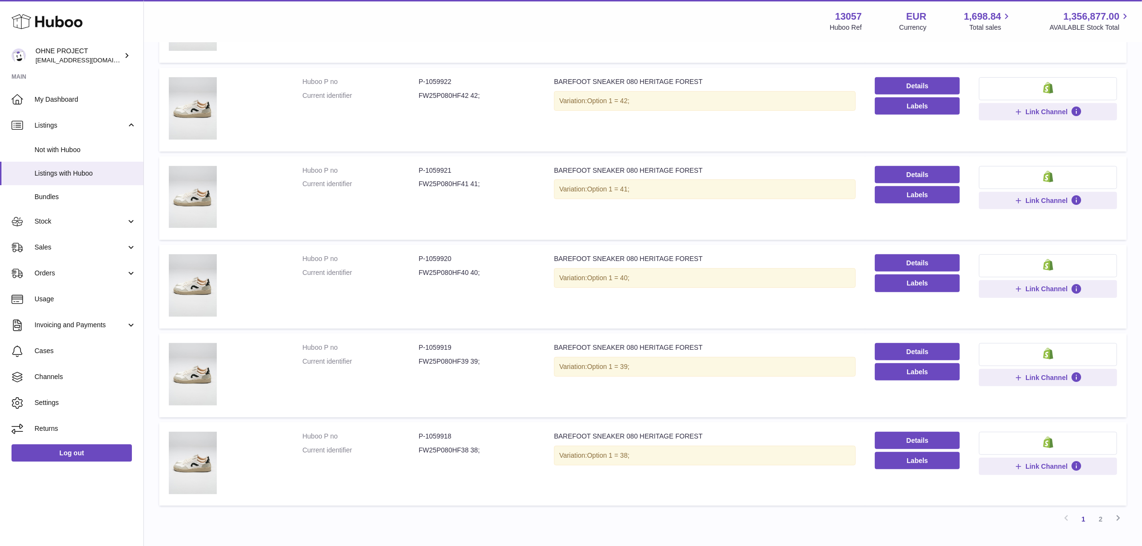
scroll to position [612, 0]
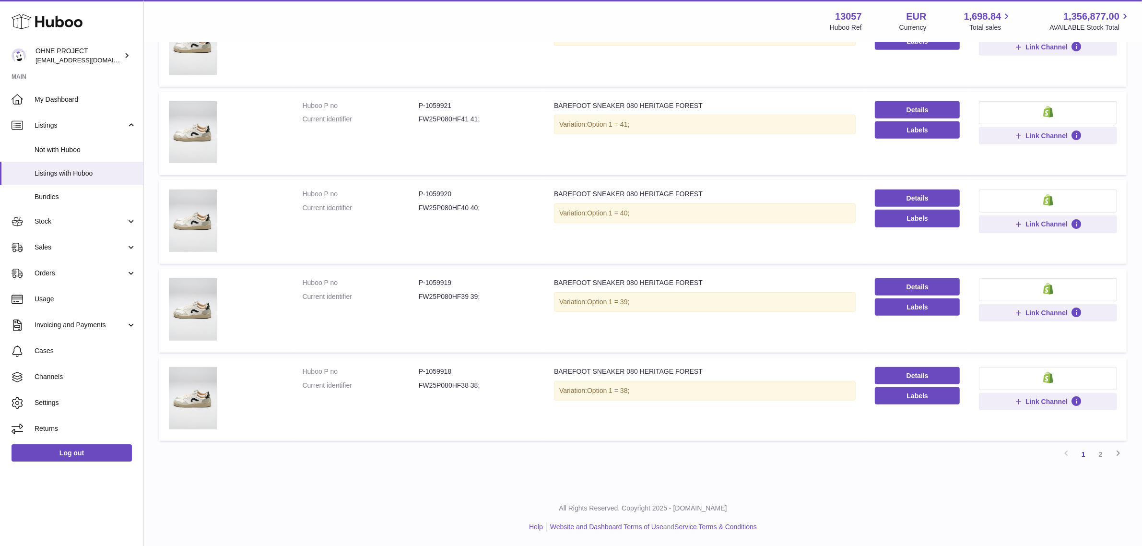
click at [439, 386] on dd "FW25P080HF38 38;" at bounding box center [477, 385] width 116 height 9
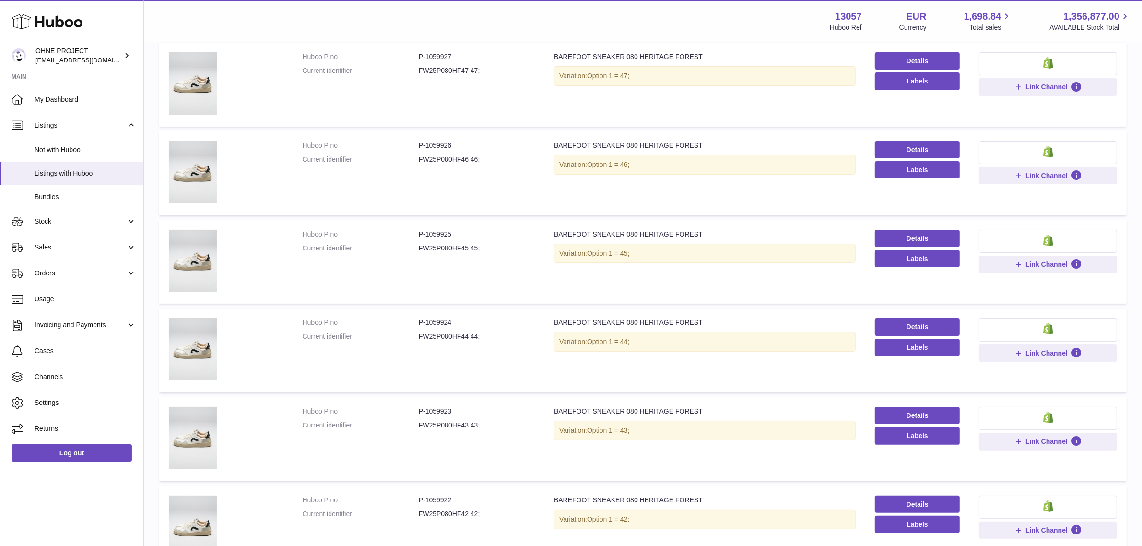
scroll to position [0, 0]
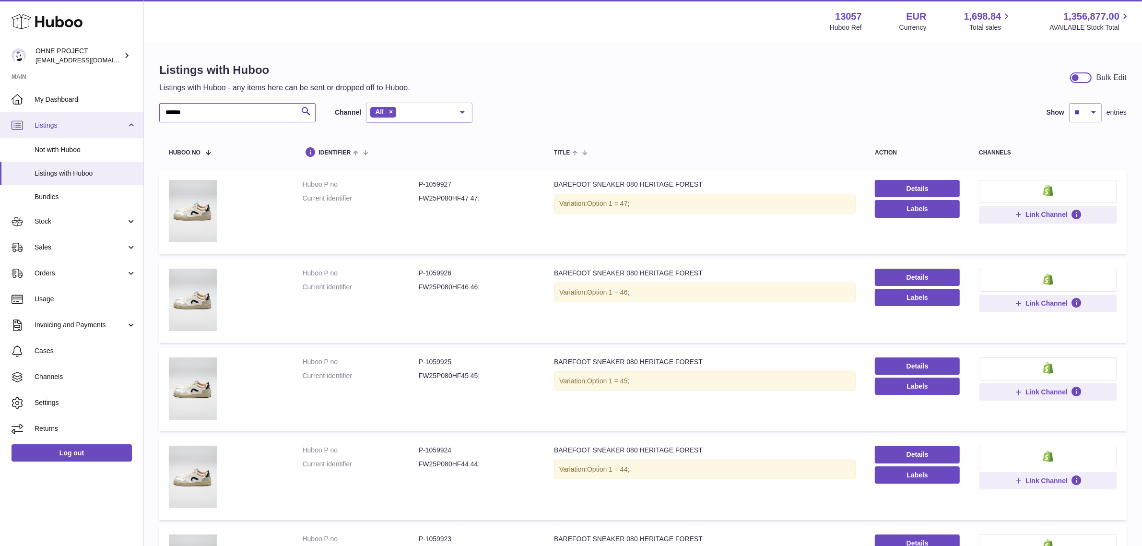
drag, startPoint x: 206, startPoint y: 116, endPoint x: 67, endPoint y: 116, distance: 139.0
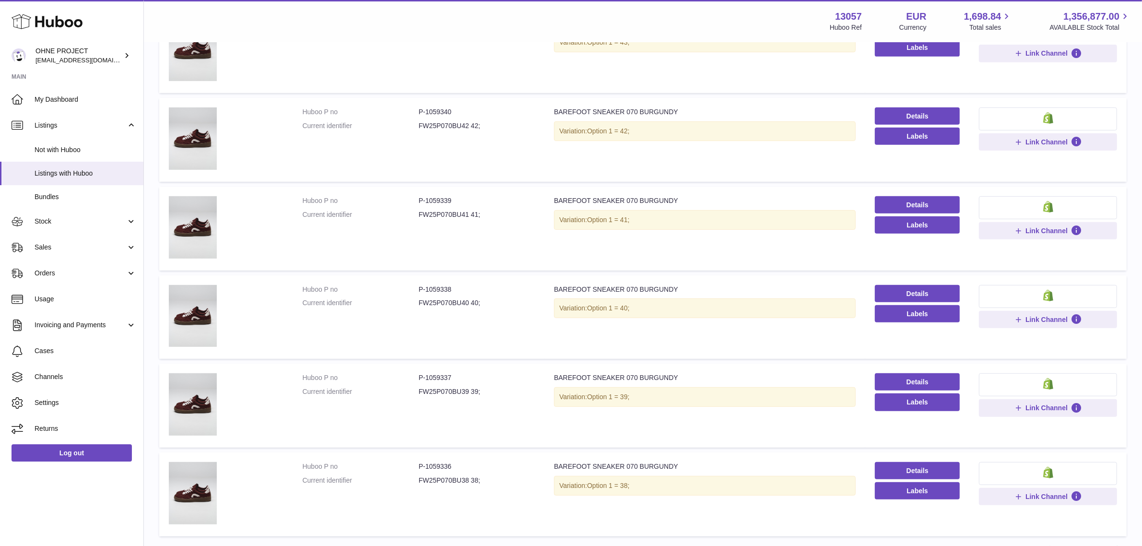
scroll to position [612, 0]
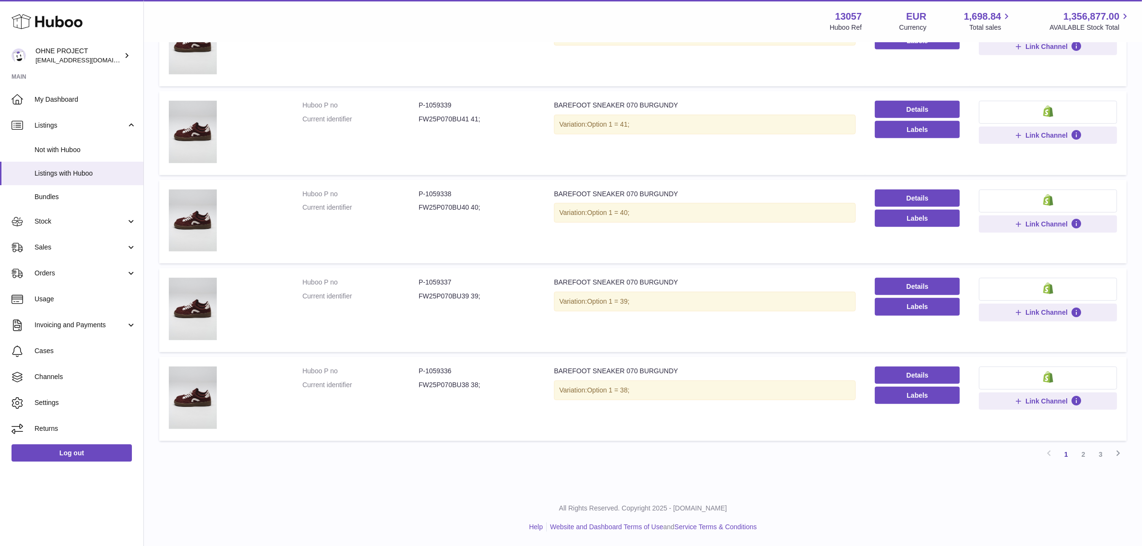
click at [439, 385] on dd "FW25P070BU38 38;" at bounding box center [477, 384] width 116 height 9
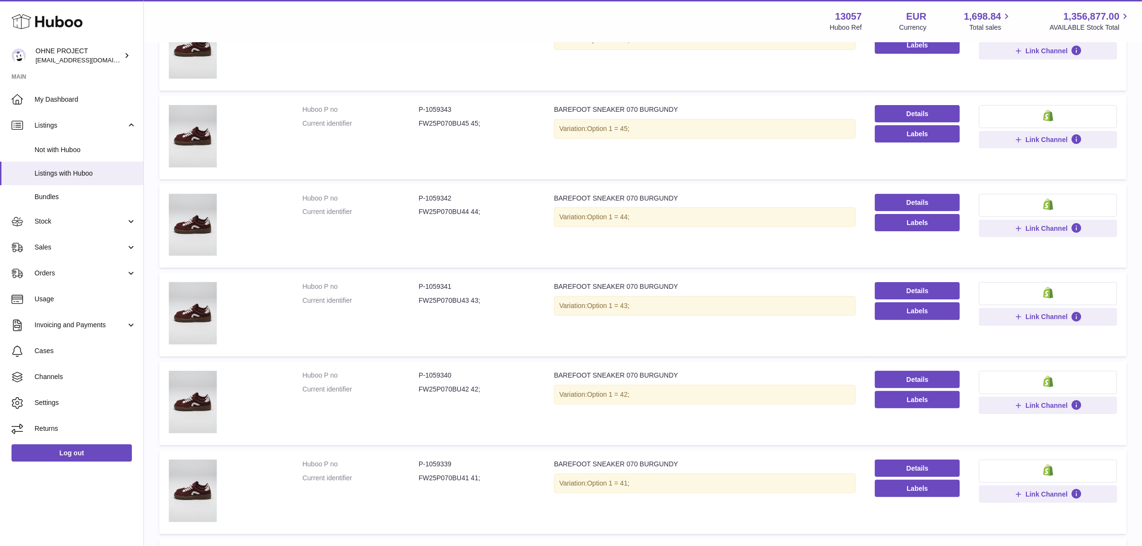
scroll to position [0, 0]
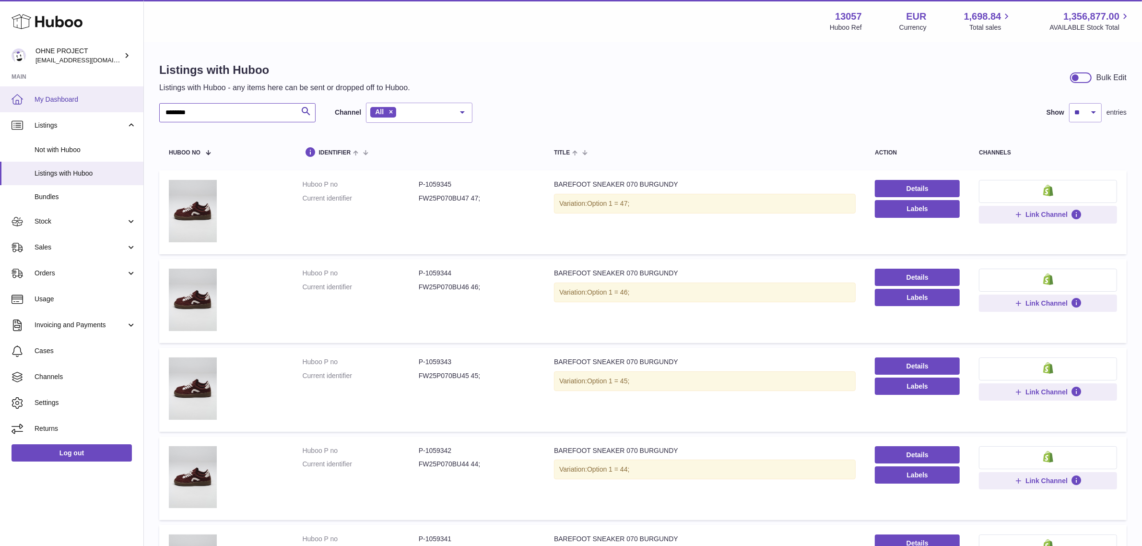
drag, startPoint x: 209, startPoint y: 116, endPoint x: 61, endPoint y: 107, distance: 147.9
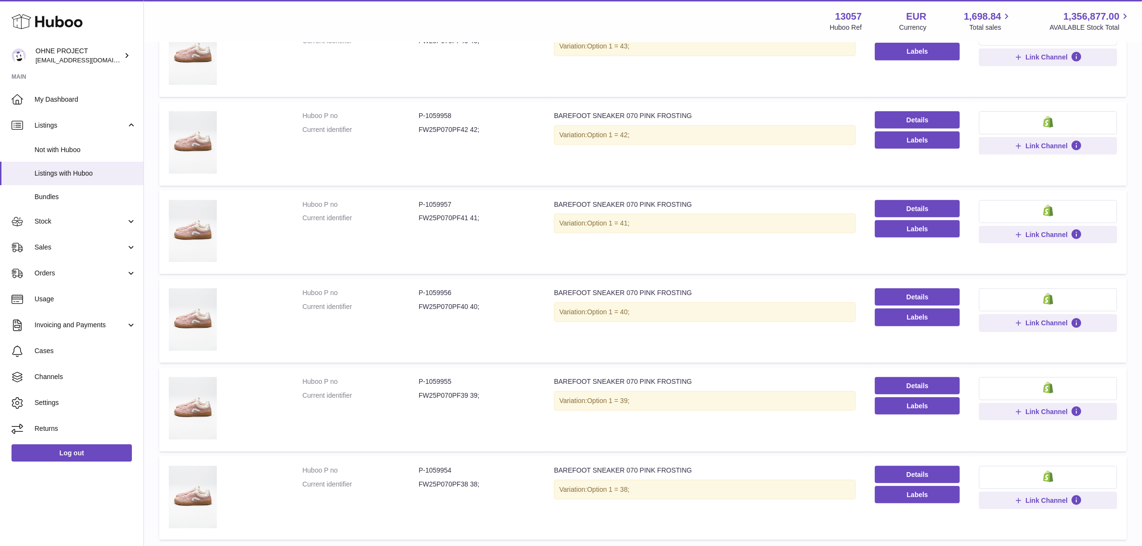
scroll to position [612, 0]
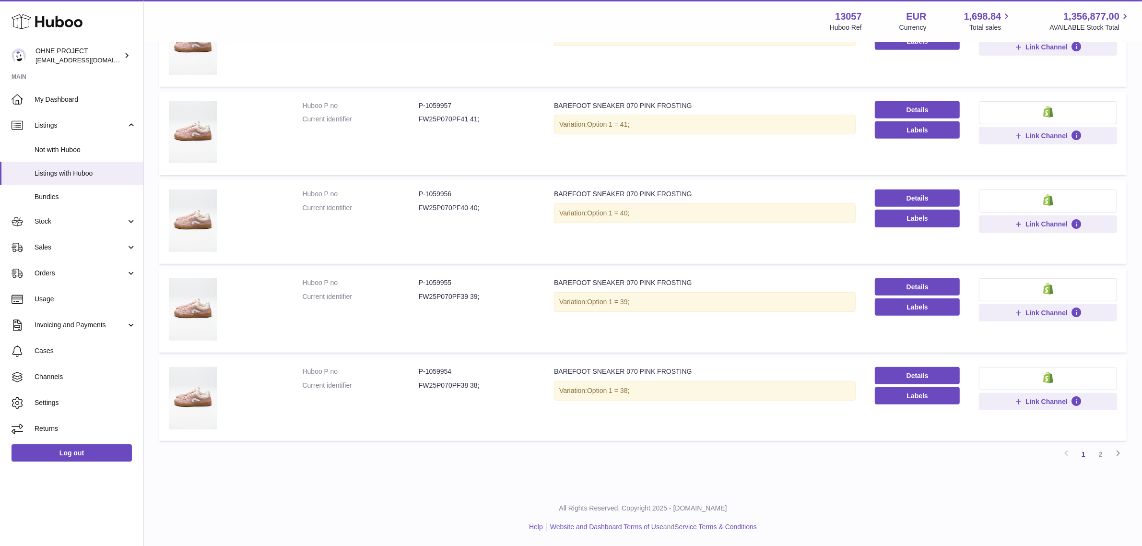
click at [438, 384] on dd "FW25P070PF38 38;" at bounding box center [477, 385] width 116 height 9
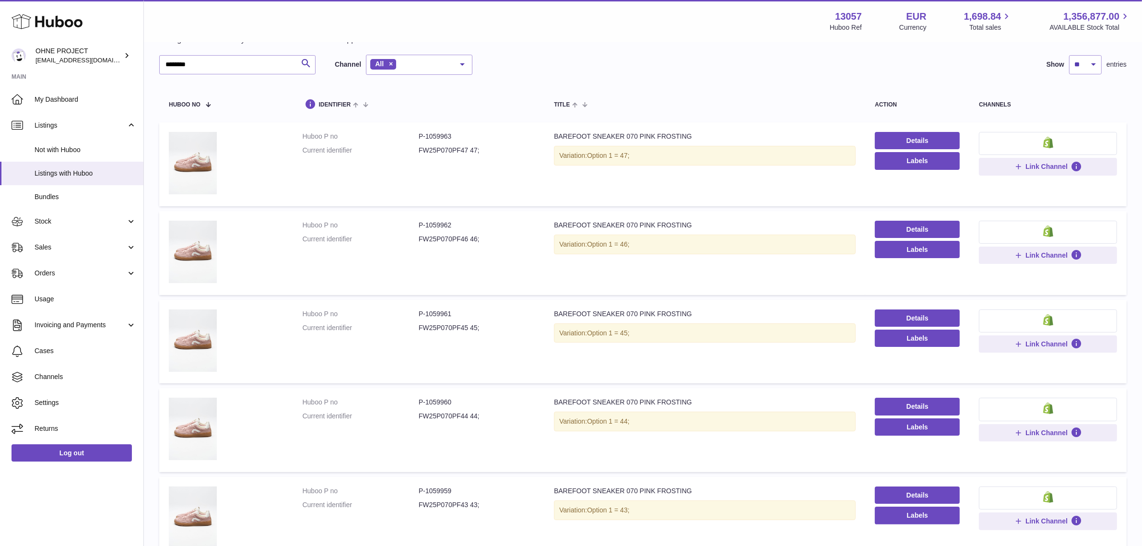
scroll to position [0, 0]
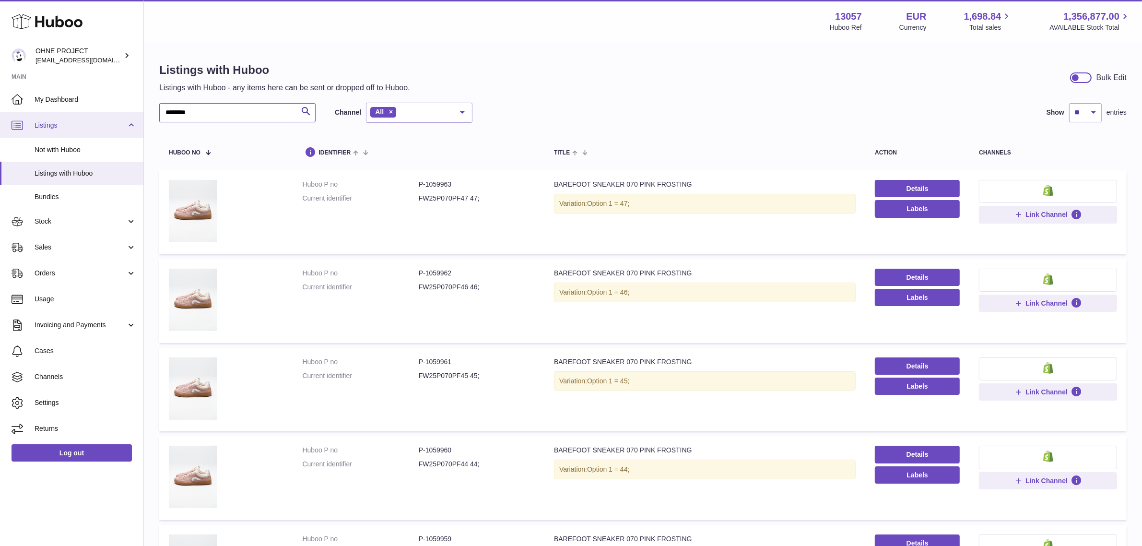
drag, startPoint x: 209, startPoint y: 115, endPoint x: 73, endPoint y: 114, distance: 135.7
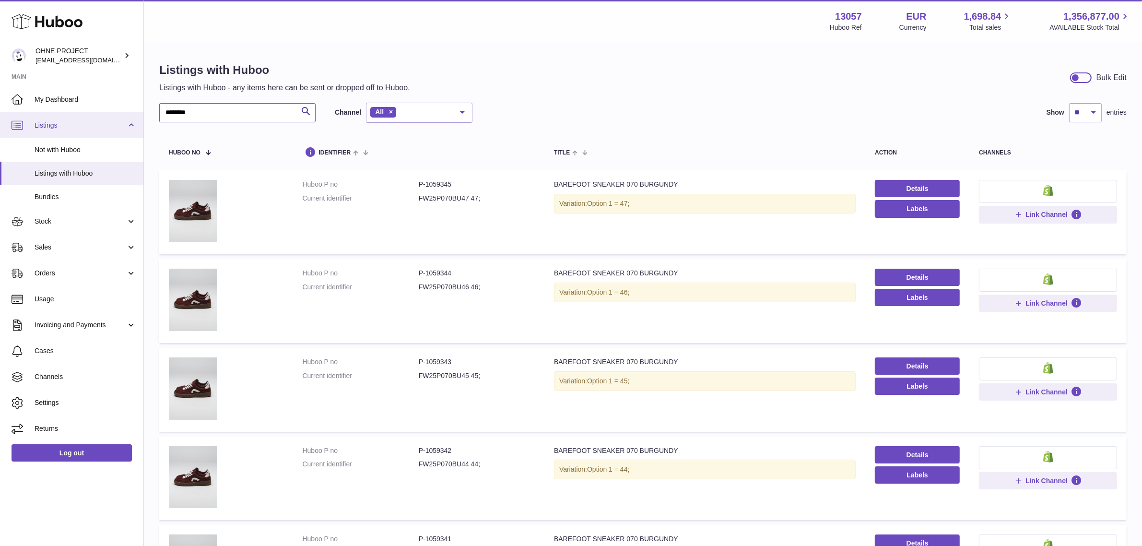
drag, startPoint x: 210, startPoint y: 117, endPoint x: 75, endPoint y: 113, distance: 134.3
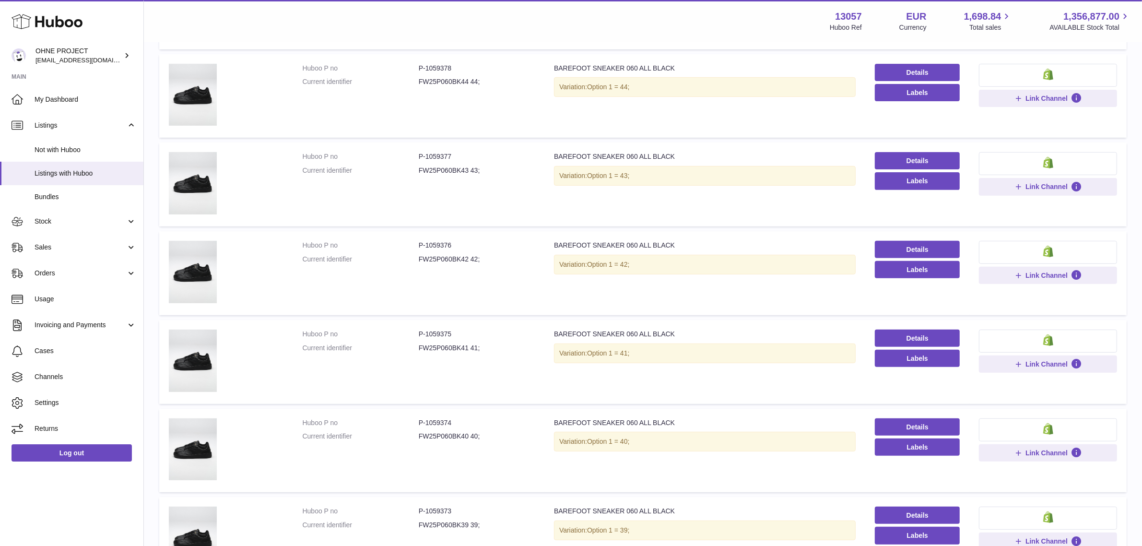
scroll to position [372, 0]
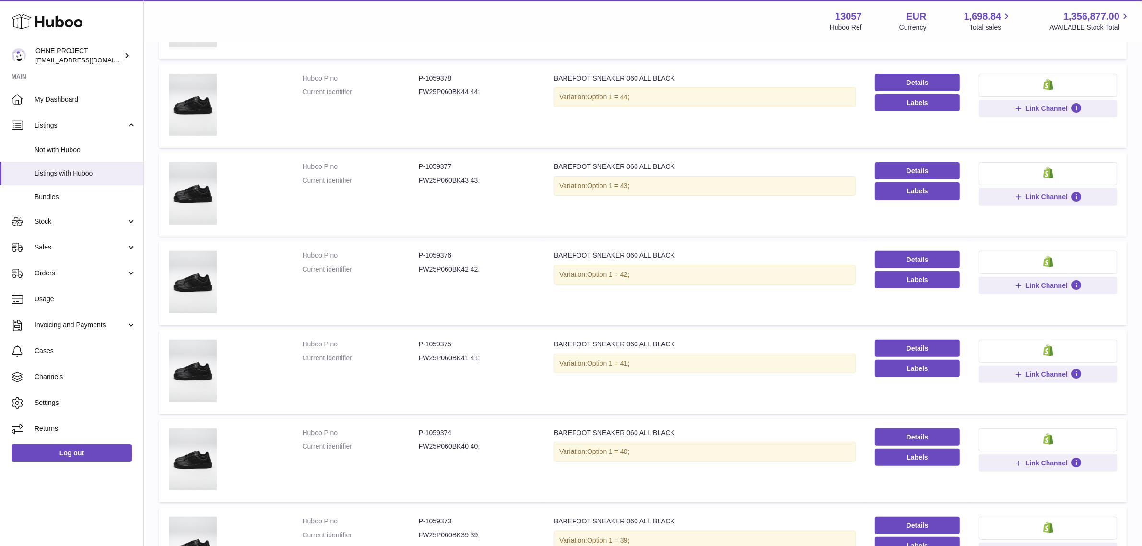
click at [432, 261] on dl "Huboo P no P-1059376 Current identifier FW25P060BK42 42;" at bounding box center [419, 265] width 232 height 28
click at [439, 271] on dd "FW25P060BK42 42;" at bounding box center [477, 269] width 116 height 9
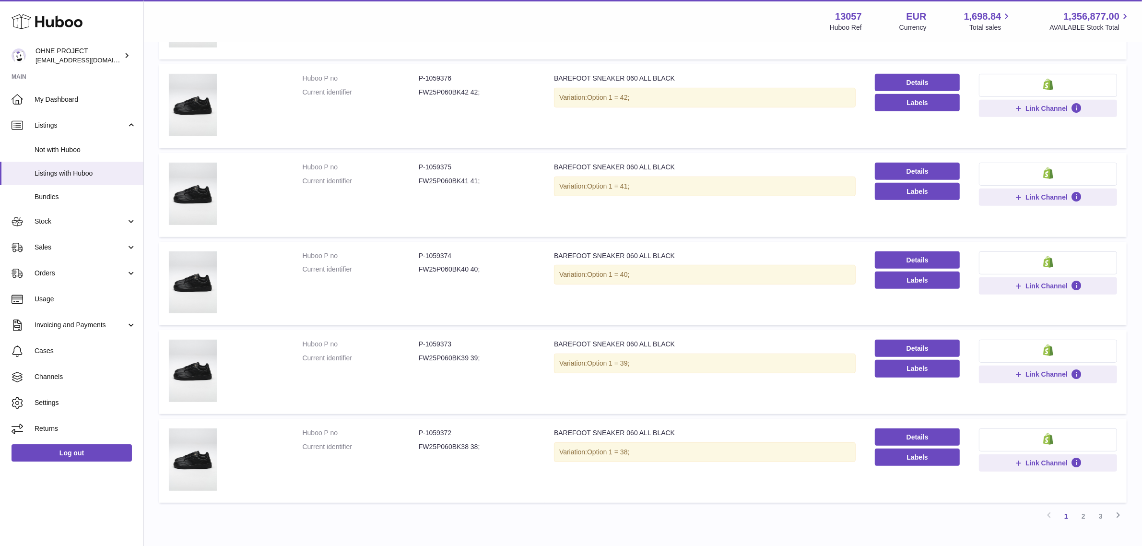
scroll to position [612, 0]
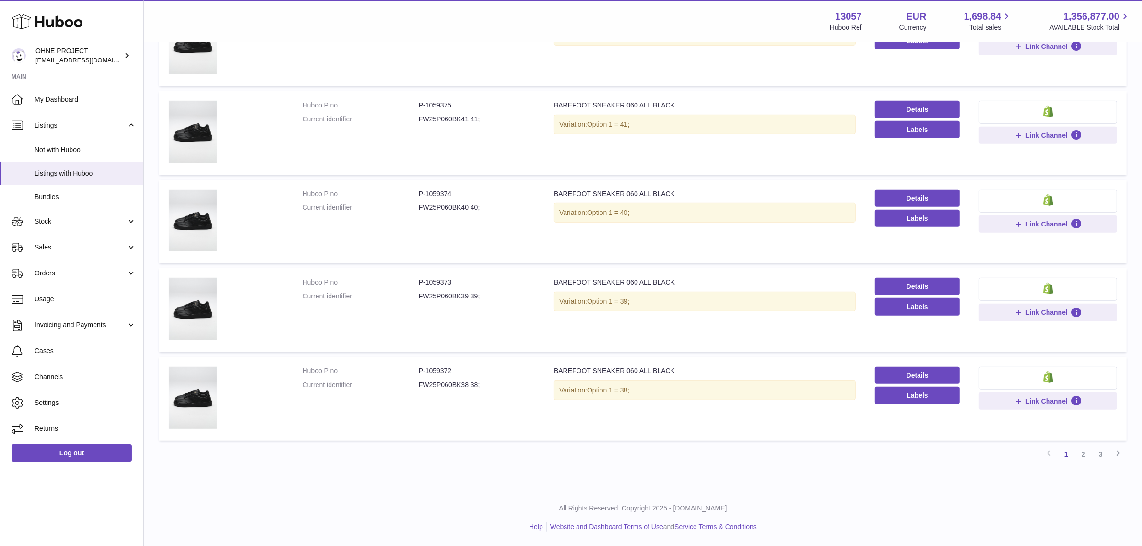
click at [432, 382] on dd "FW25P060BK38 38;" at bounding box center [477, 384] width 116 height 9
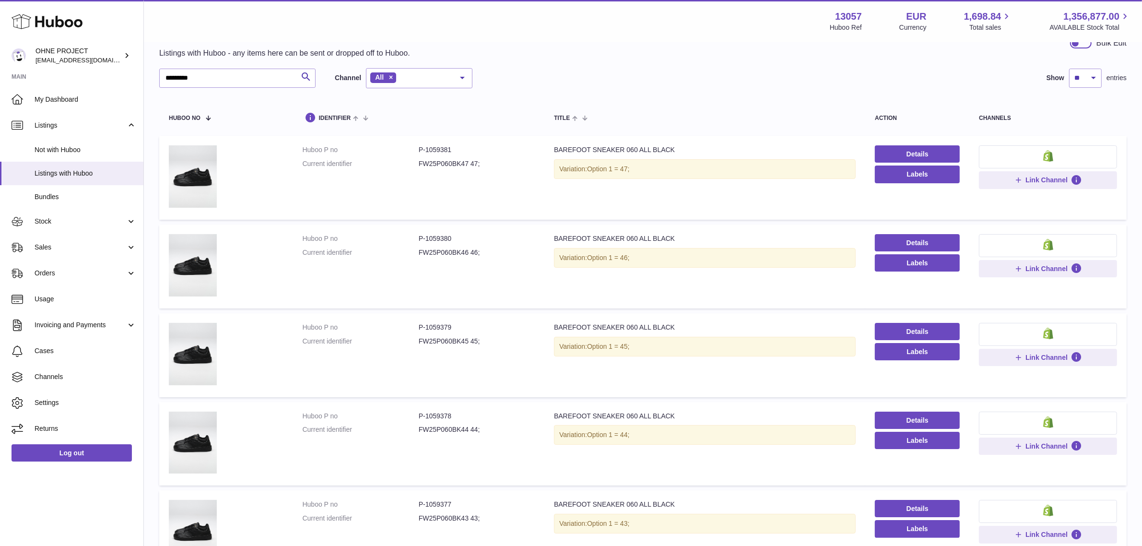
scroll to position [0, 0]
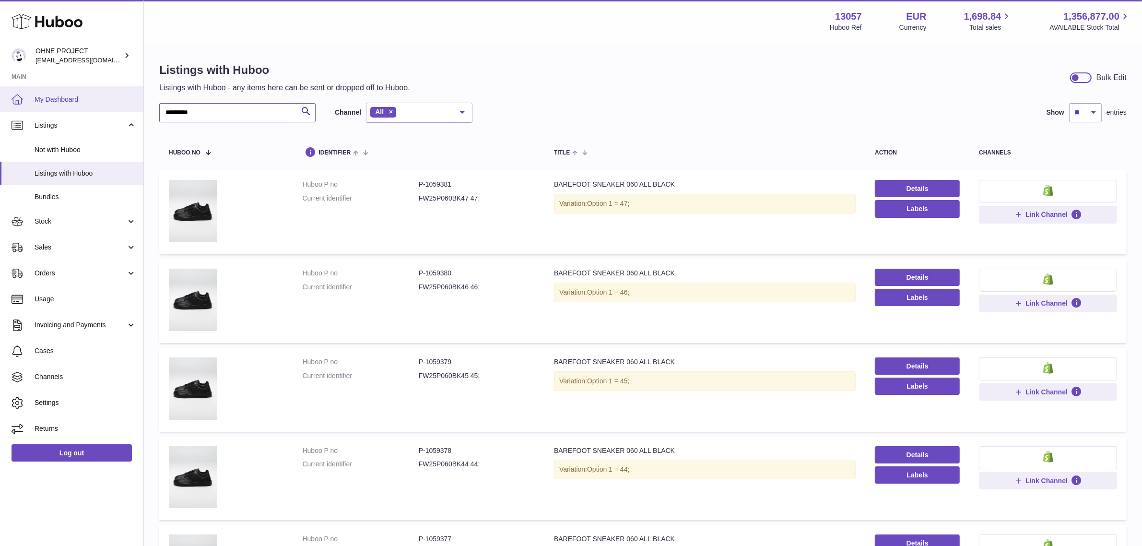
drag, startPoint x: 156, startPoint y: 108, endPoint x: 78, endPoint y: 108, distance: 78.6
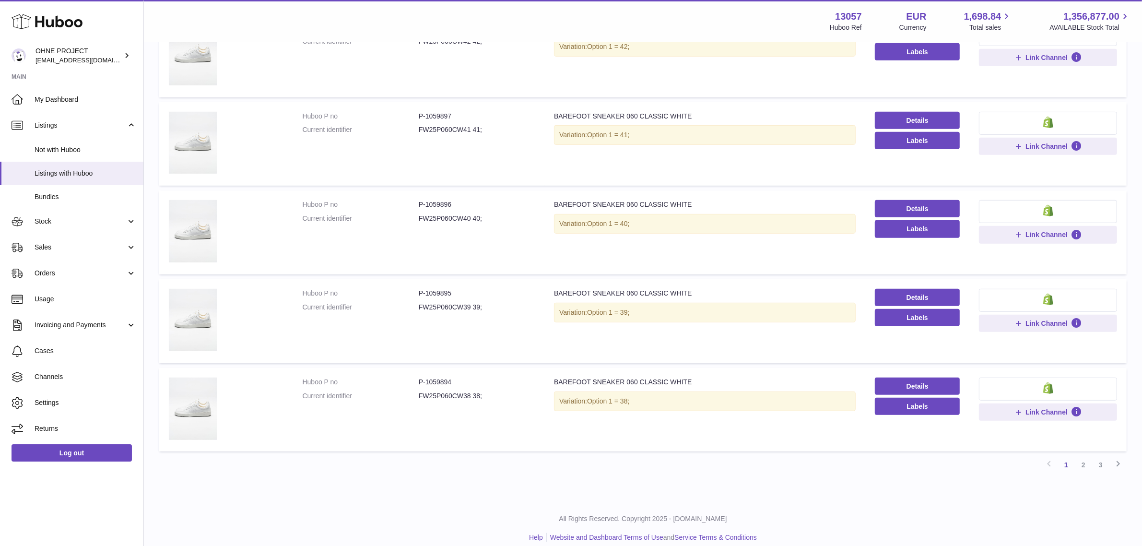
scroll to position [612, 0]
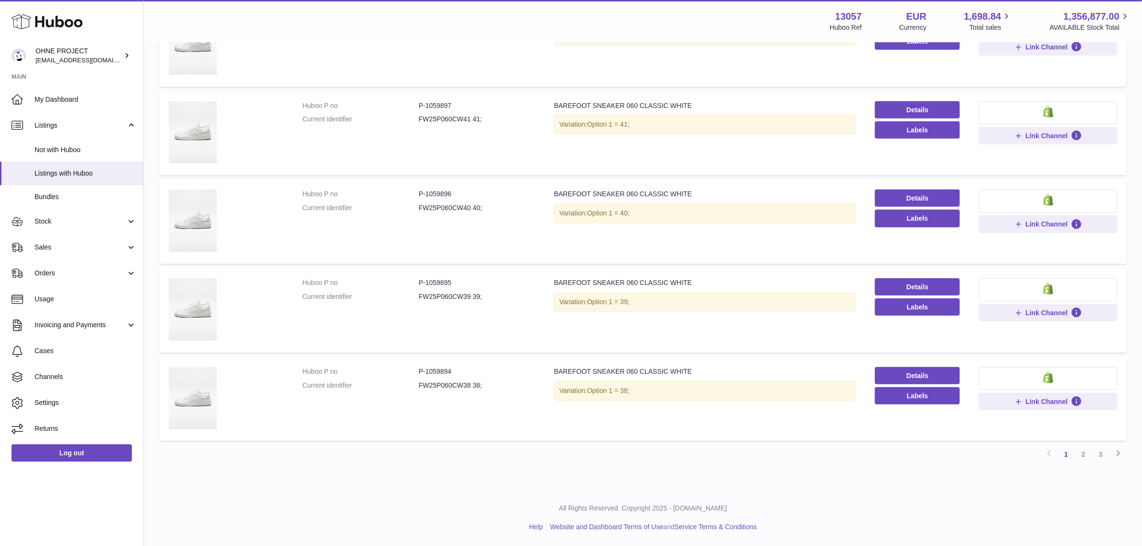
click at [444, 385] on dd "FW25P060CW38 38;" at bounding box center [477, 385] width 116 height 9
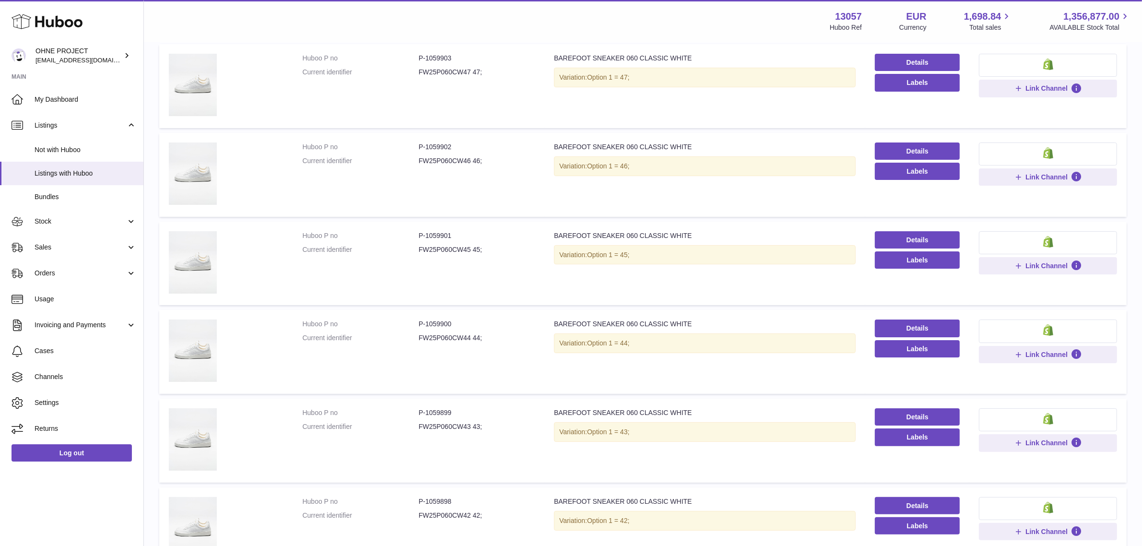
scroll to position [0, 0]
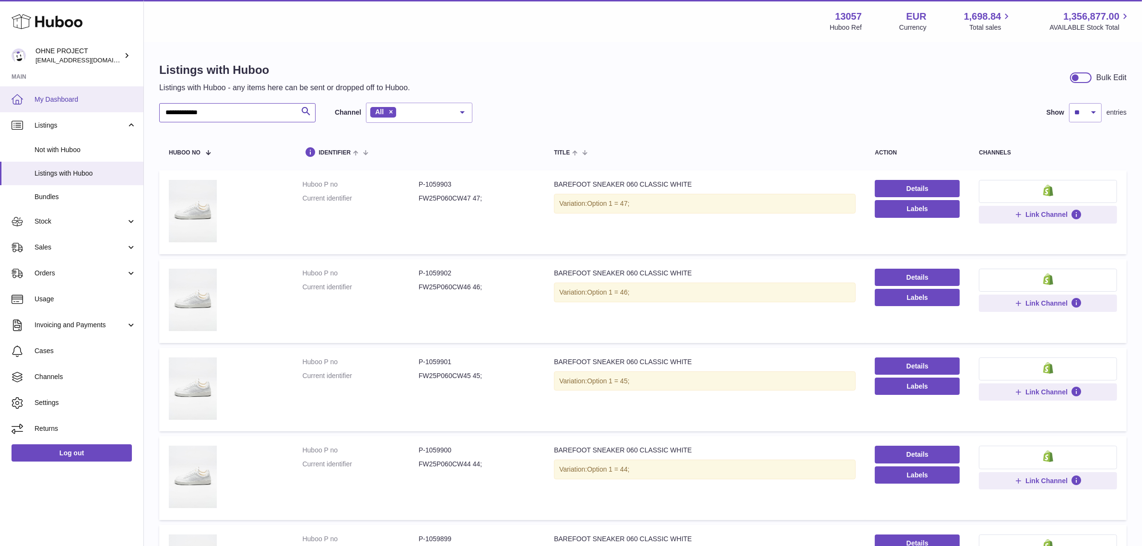
drag, startPoint x: 233, startPoint y: 110, endPoint x: 106, endPoint y: 108, distance: 127.1
paste input "text"
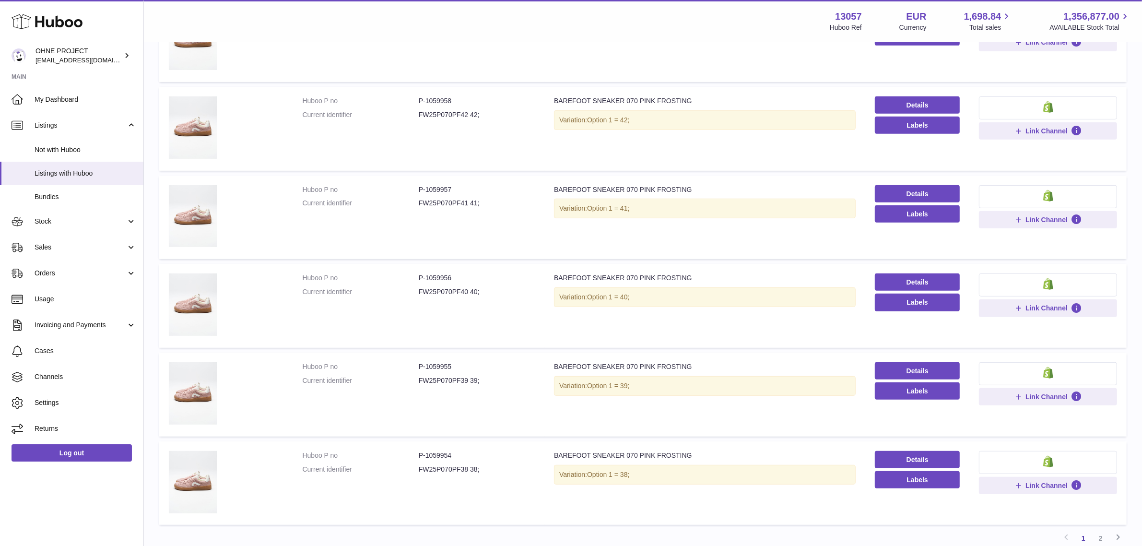
scroll to position [612, 0]
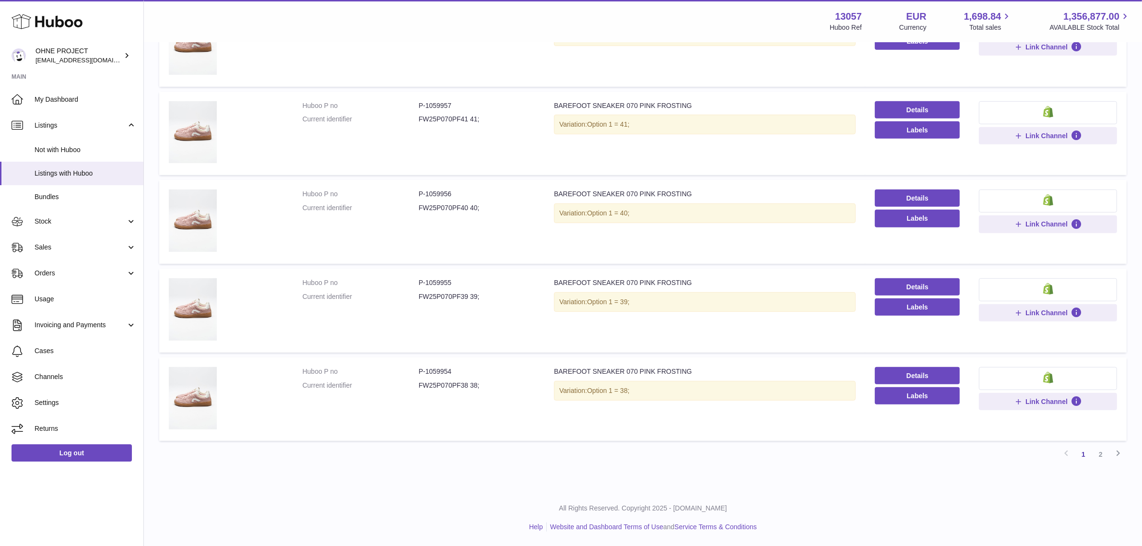
click at [443, 384] on dd "FW25P070PF38 38;" at bounding box center [477, 385] width 116 height 9
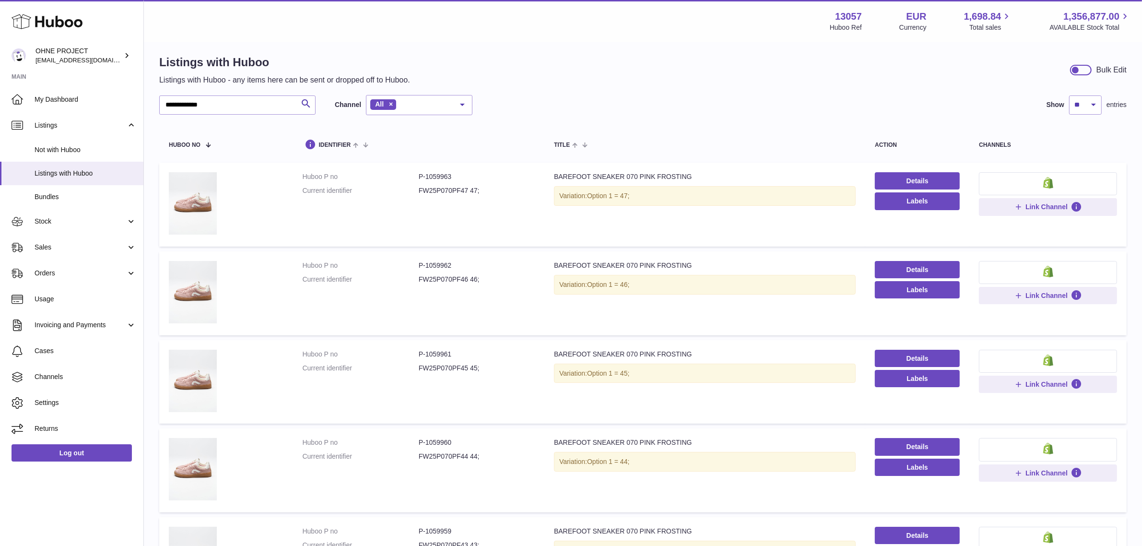
scroll to position [0, 0]
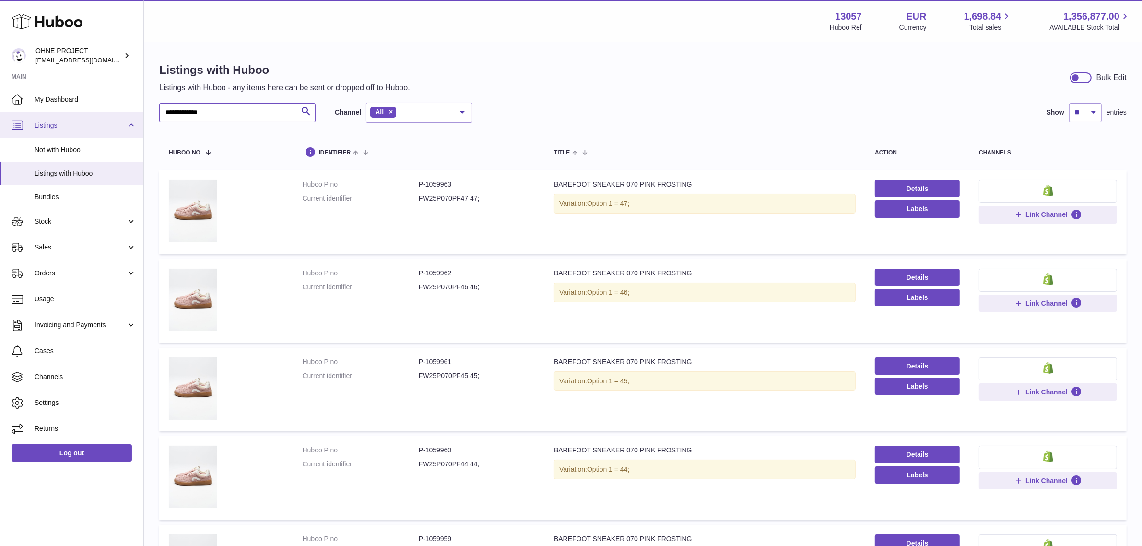
drag, startPoint x: 261, startPoint y: 113, endPoint x: 44, endPoint y: 132, distance: 218.0
paste input "**"
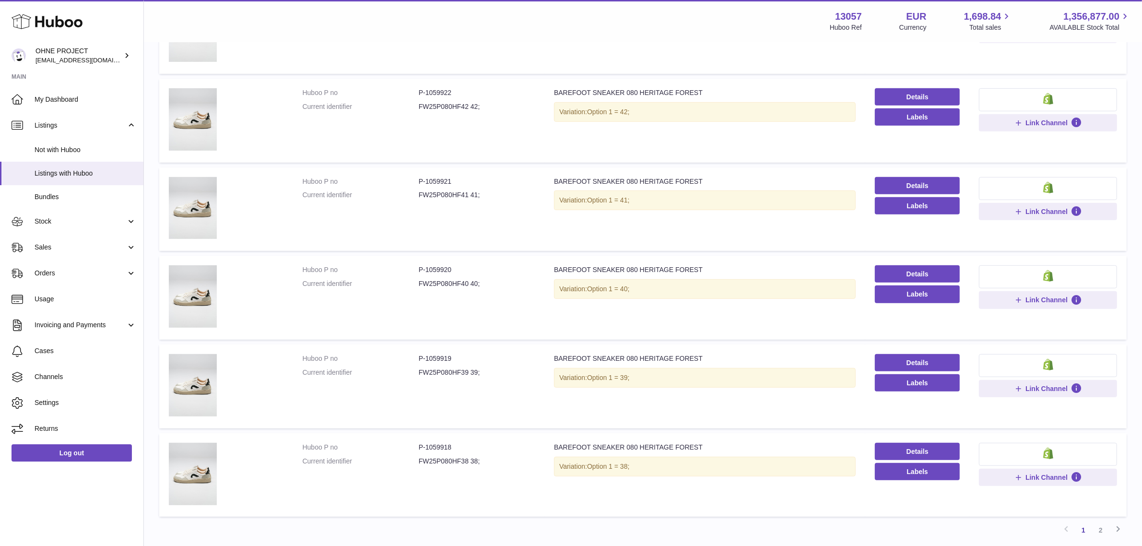
scroll to position [612, 0]
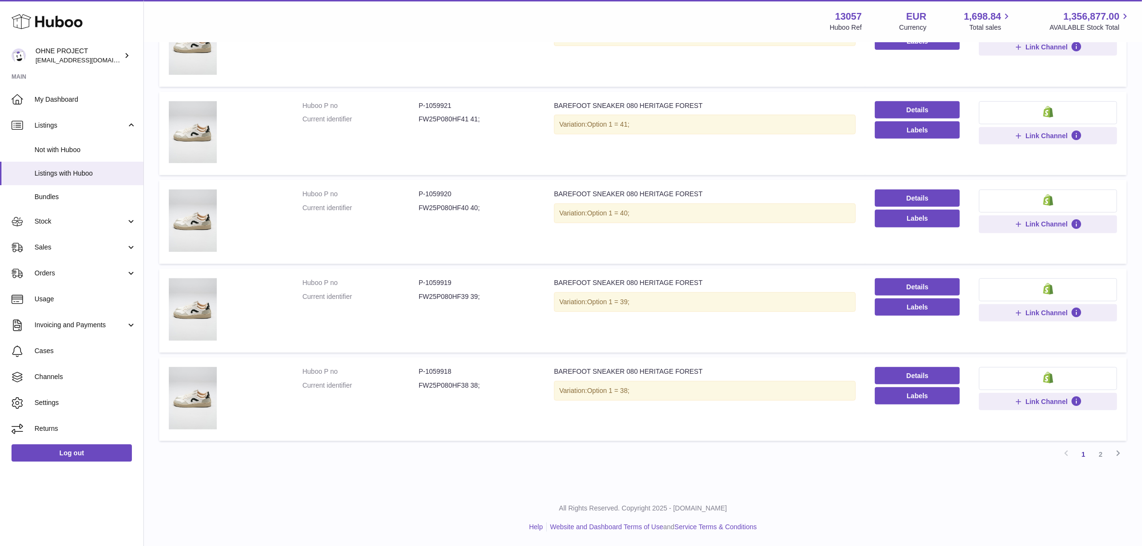
click at [423, 382] on dd "FW25P080HF38 38;" at bounding box center [477, 385] width 116 height 9
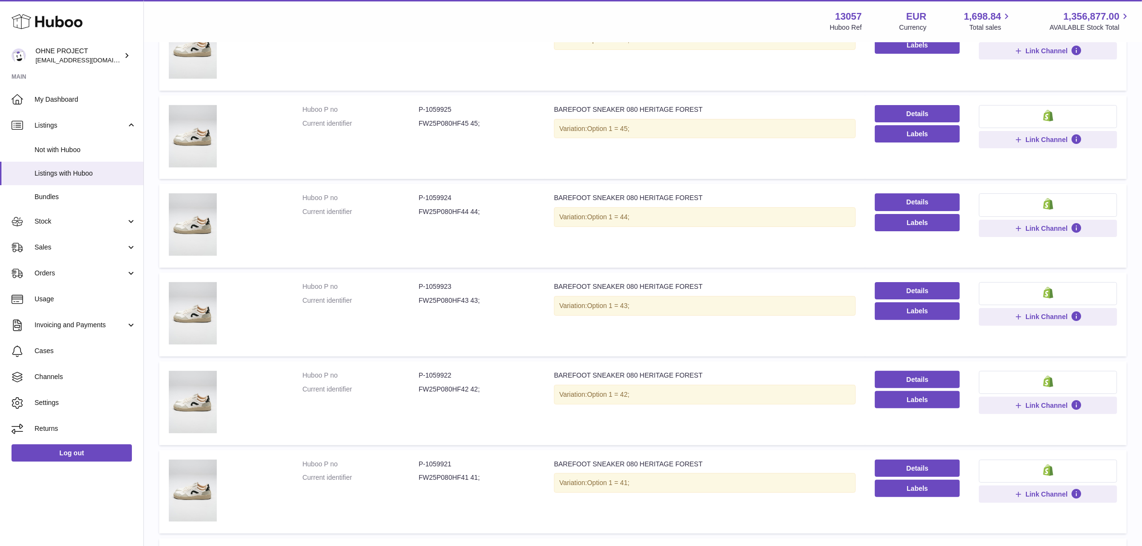
scroll to position [0, 0]
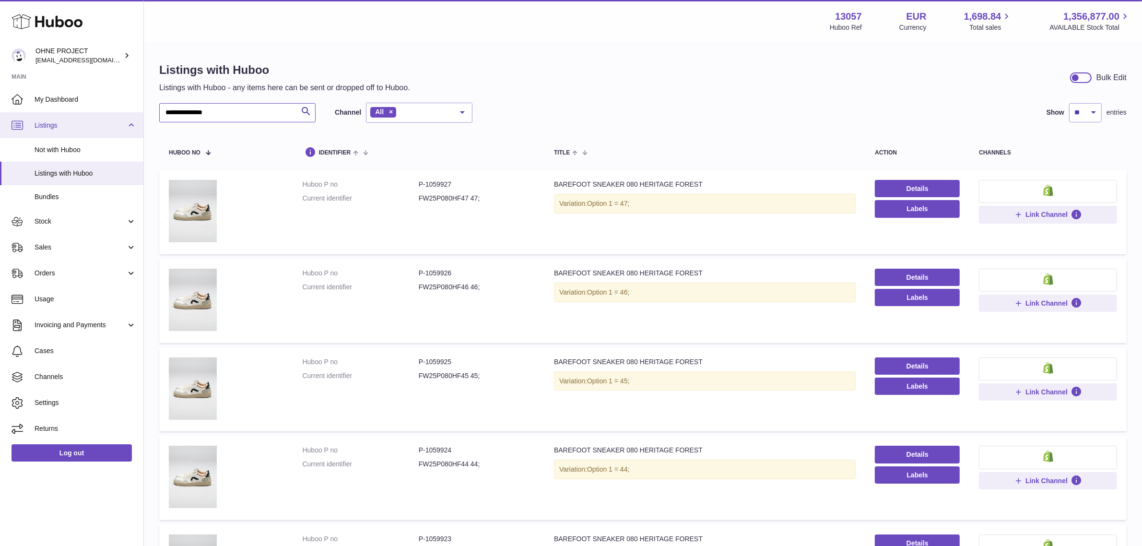
drag, startPoint x: 229, startPoint y: 114, endPoint x: 13, endPoint y: 114, distance: 216.2
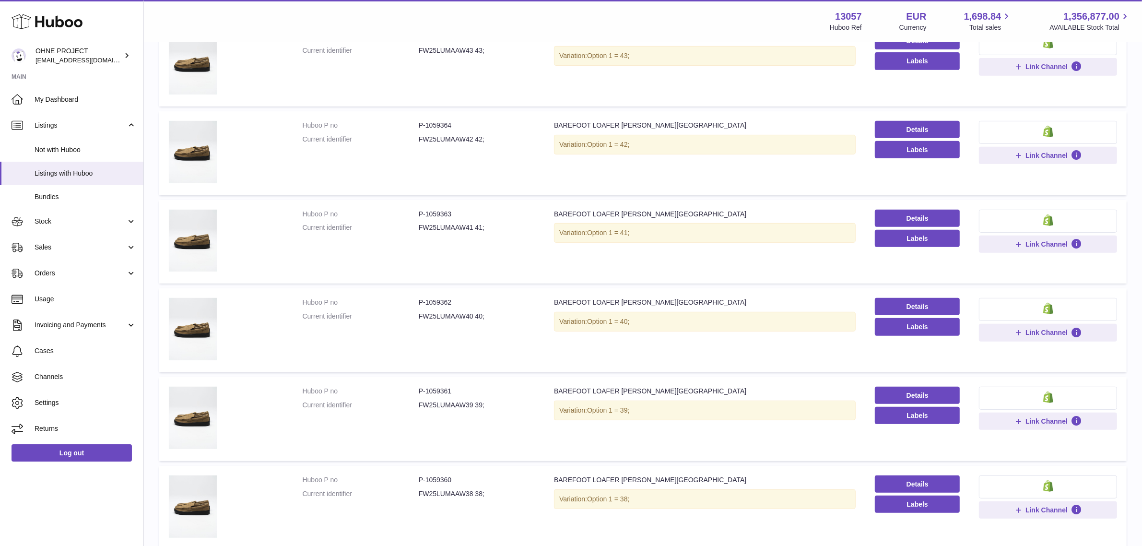
scroll to position [612, 0]
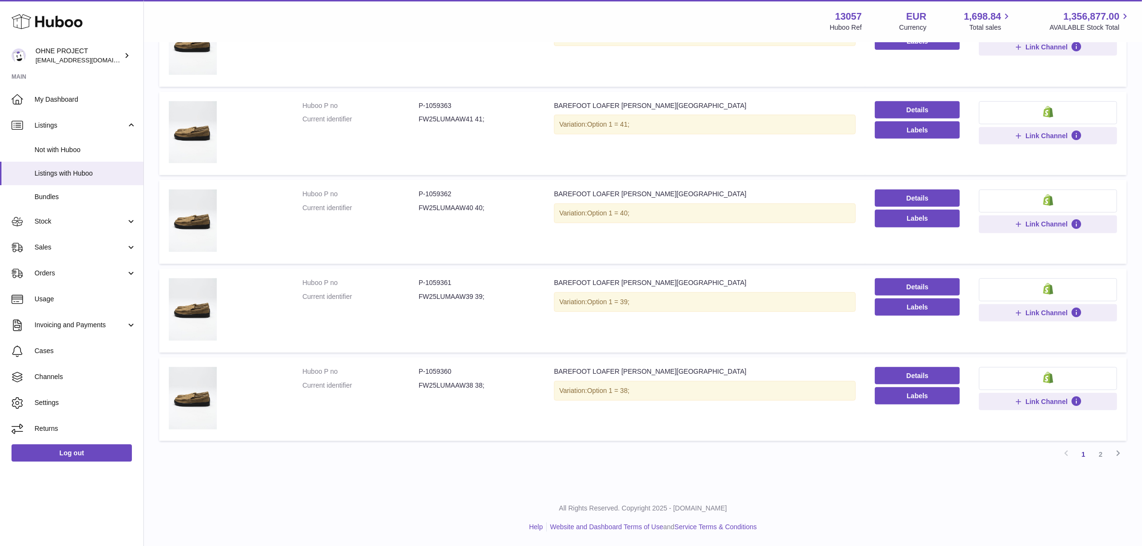
click at [439, 386] on dd "FW25LUMAAW38 38;" at bounding box center [477, 385] width 116 height 9
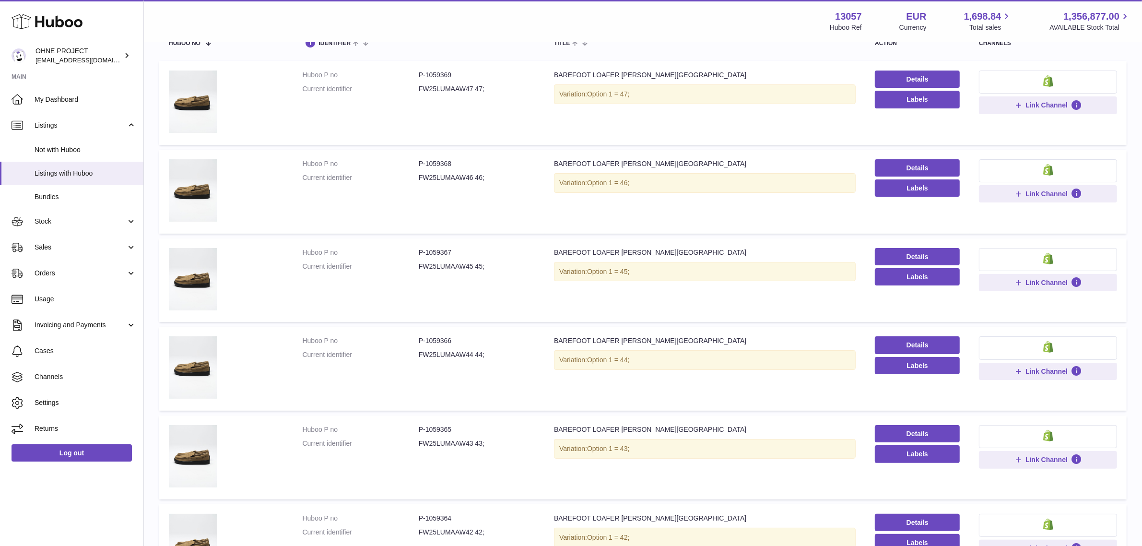
scroll to position [0, 0]
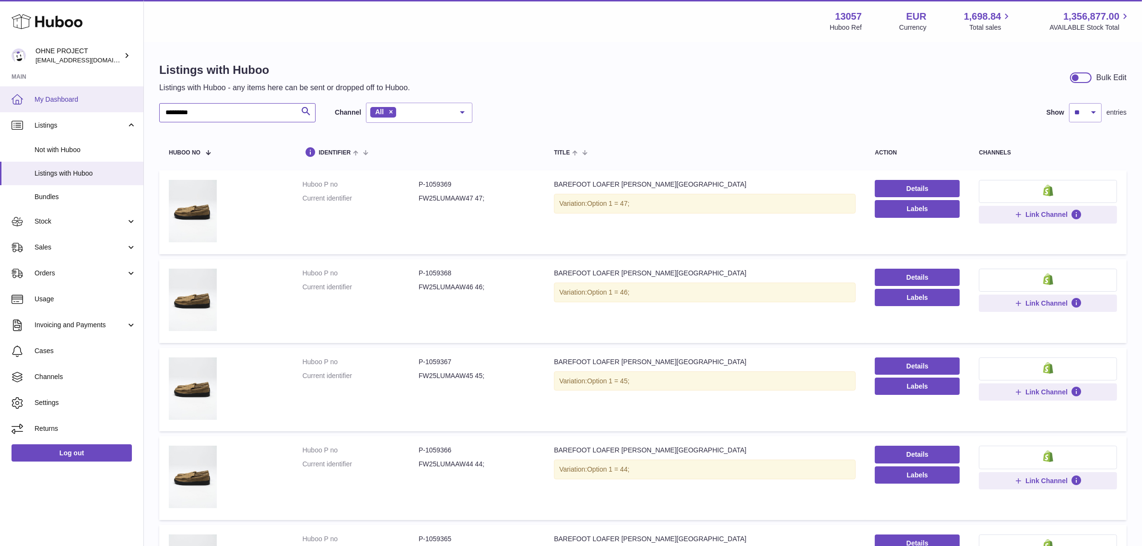
drag, startPoint x: 222, startPoint y: 106, endPoint x: 58, endPoint y: 106, distance: 164.0
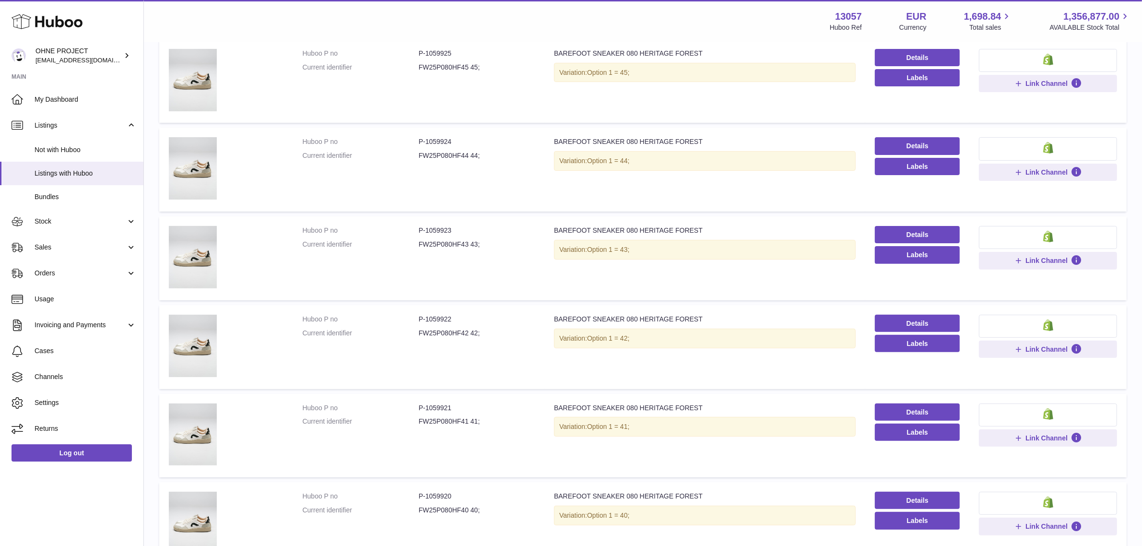
scroll to position [612, 0]
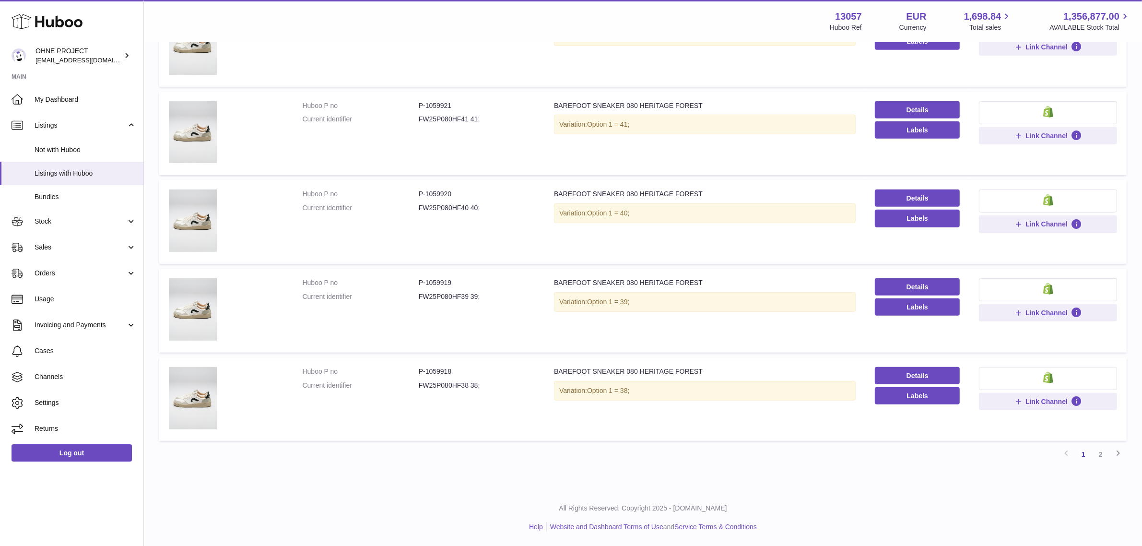
click at [443, 384] on dd "FW25P080HF38 38;" at bounding box center [477, 385] width 116 height 9
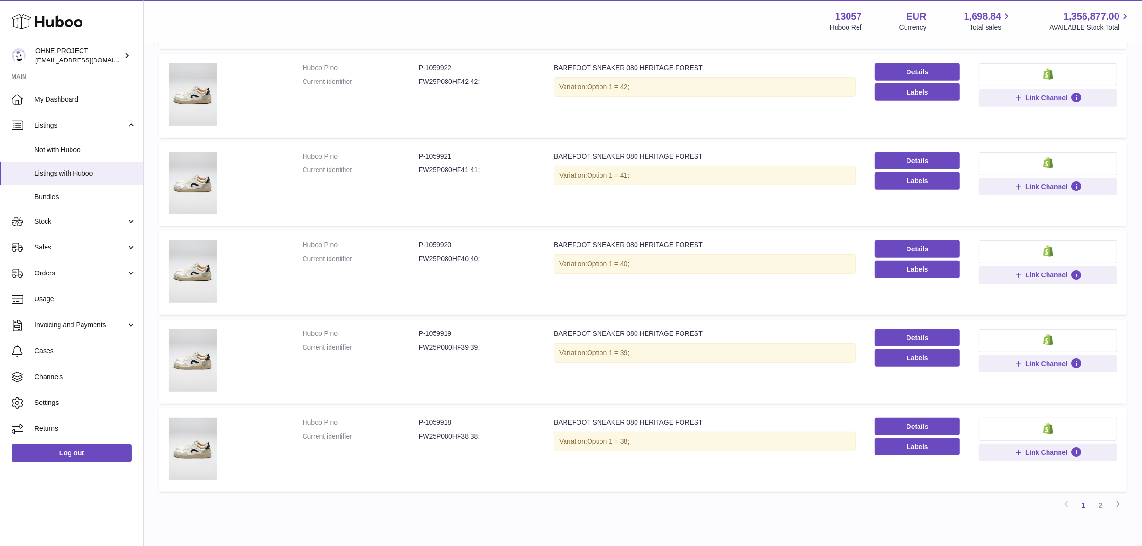
scroll to position [492, 0]
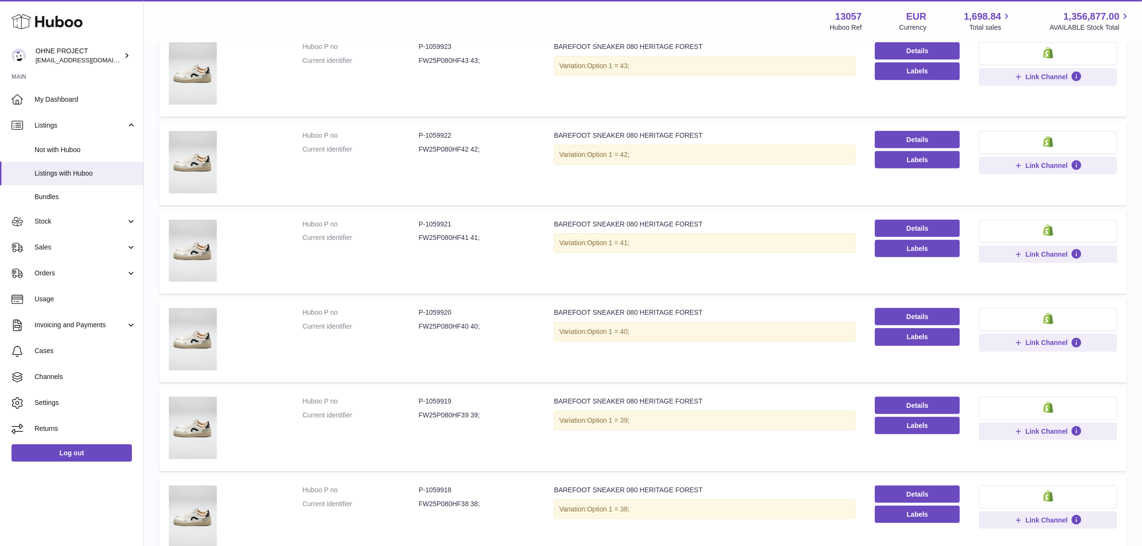
click at [436, 147] on dd "FW25P080HF42 42;" at bounding box center [477, 149] width 116 height 9
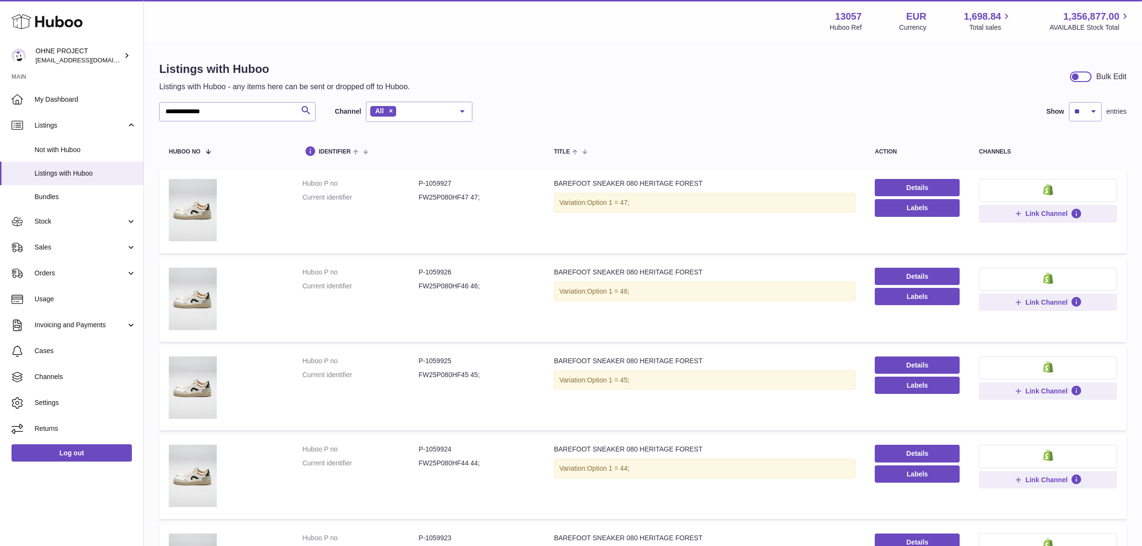
scroll to position [0, 0]
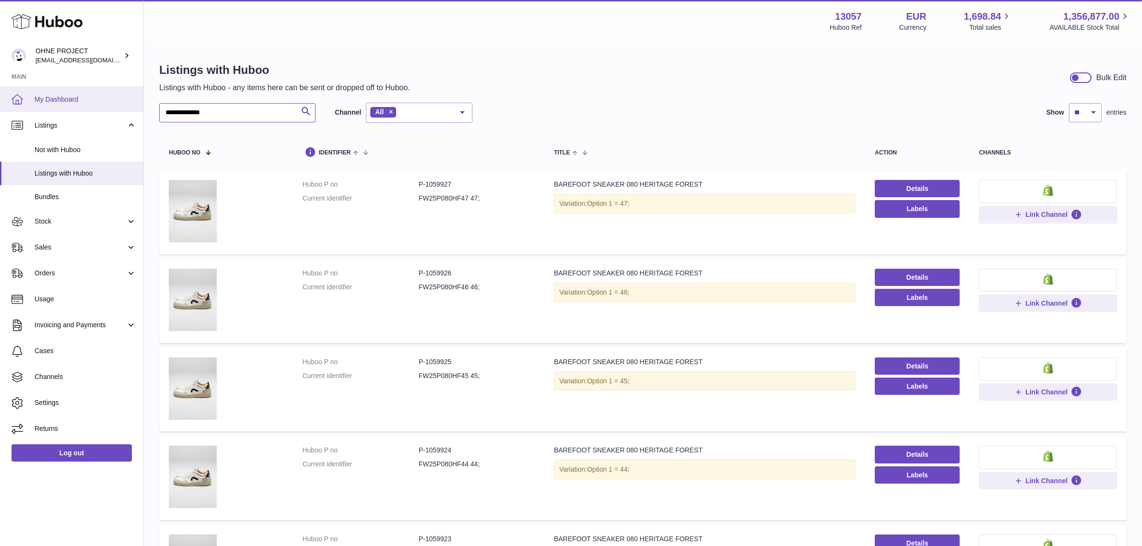
drag, startPoint x: 233, startPoint y: 111, endPoint x: 81, endPoint y: 93, distance: 153.4
type input "********"
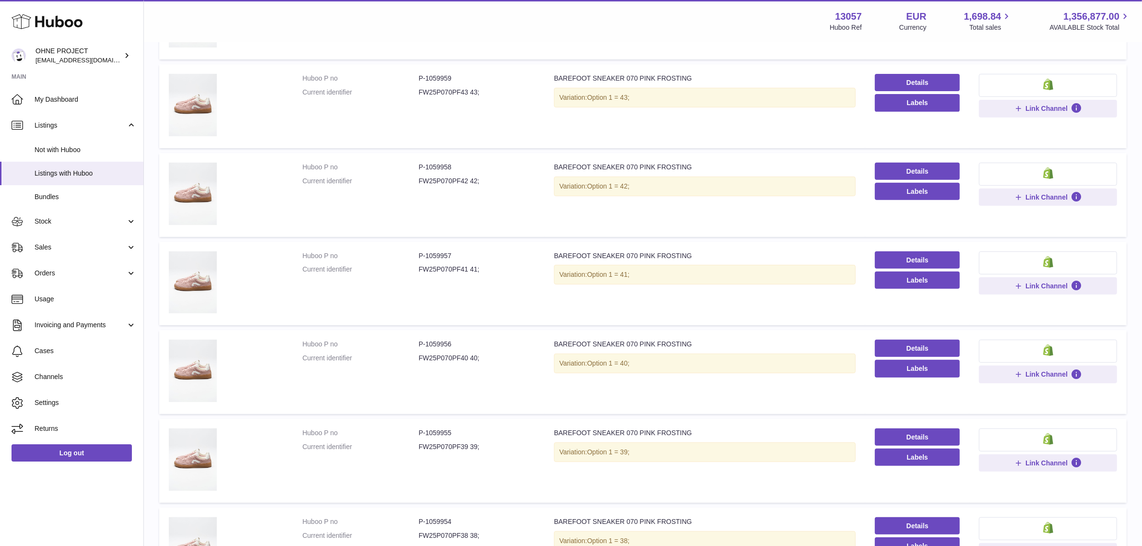
scroll to position [612, 0]
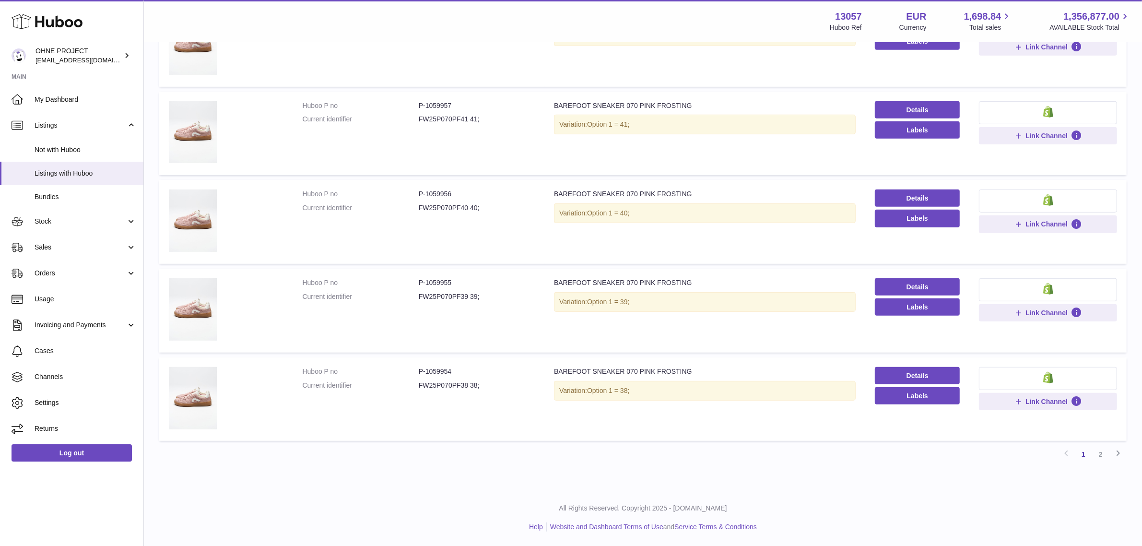
click at [437, 385] on dd "FW25P070PF38 38;" at bounding box center [477, 385] width 116 height 9
